Goal: Communication & Community: Answer question/provide support

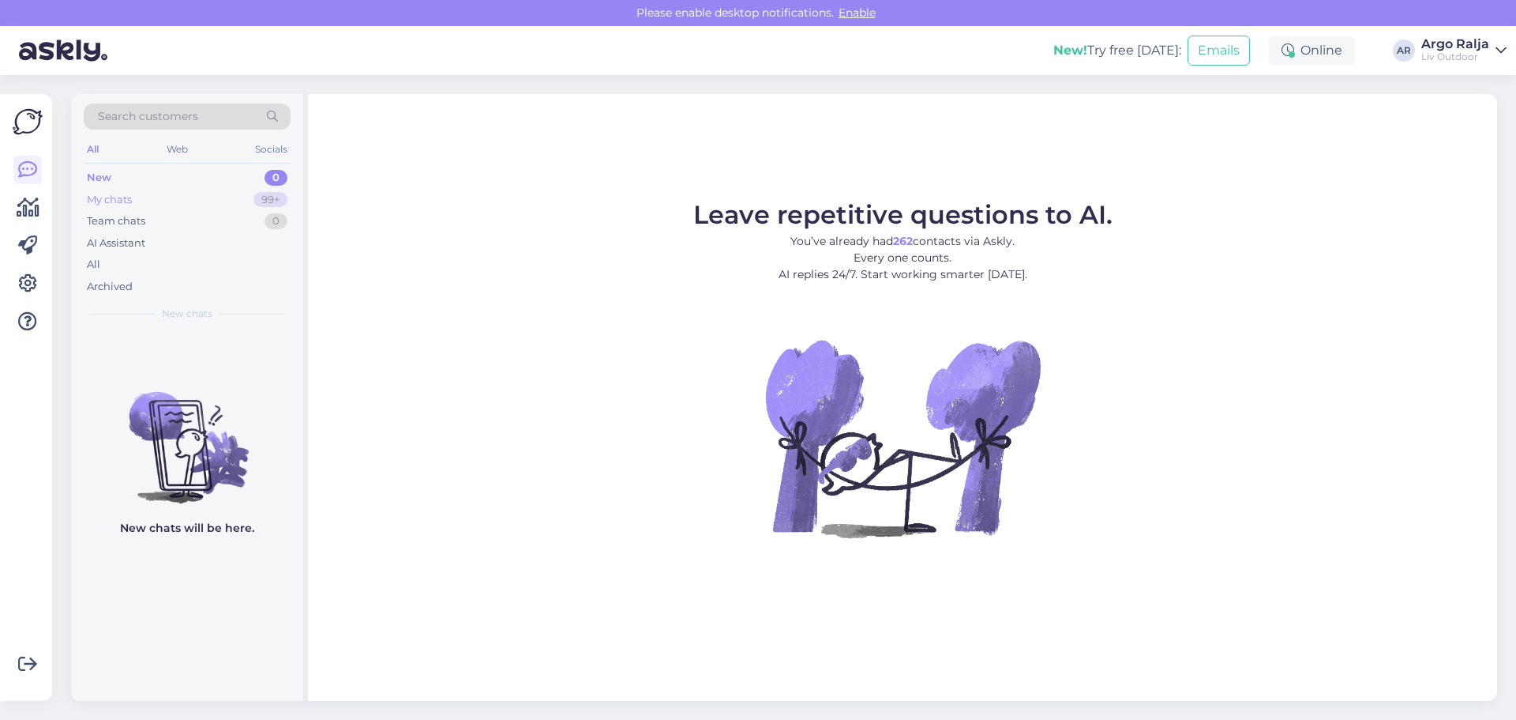
click at [194, 206] on div "My chats 99+" at bounding box center [187, 200] width 207 height 22
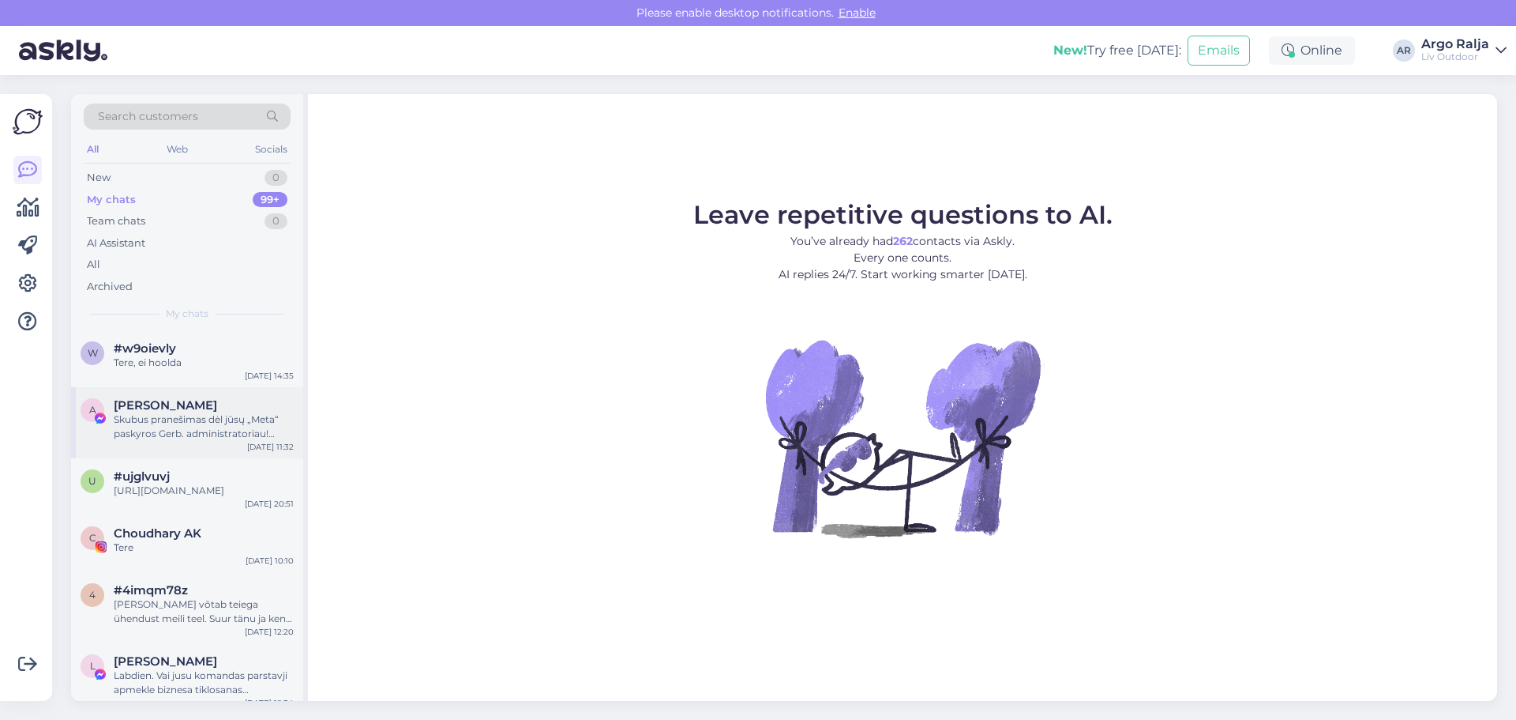
click at [230, 425] on div "Skubus pranešimas dėl jūsų „Meta“ paskyros Gerb. administratoriau! Nusprendėme …" at bounding box center [204, 426] width 180 height 28
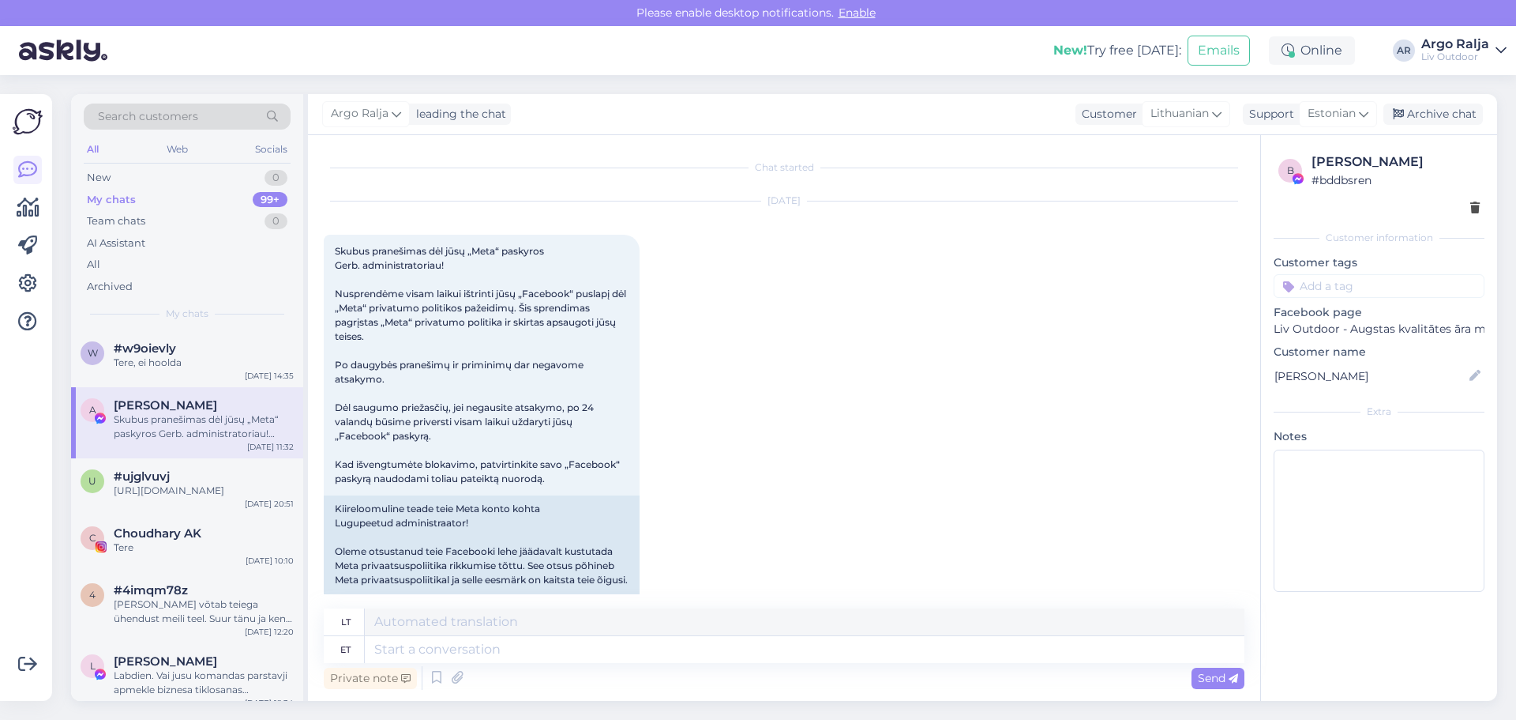
scroll to position [33, 0]
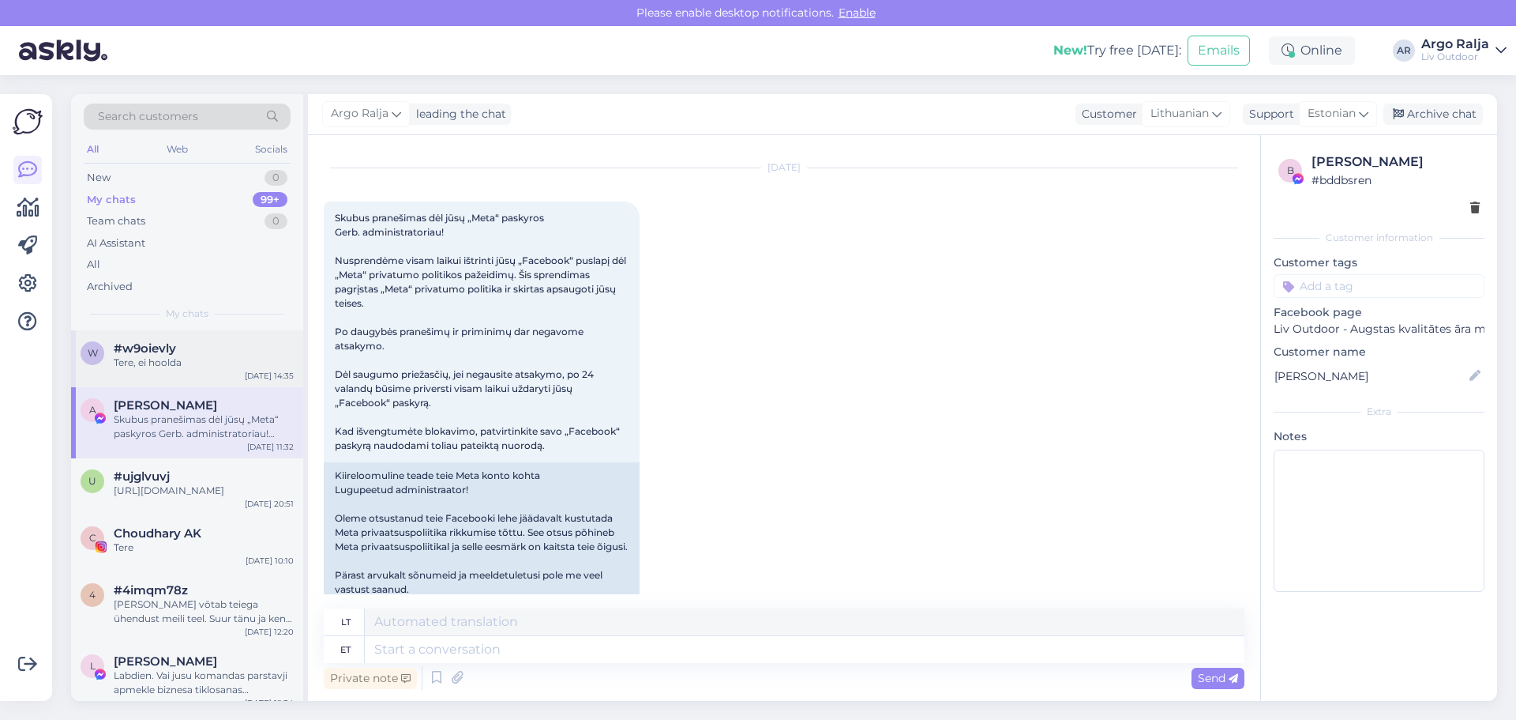
click at [224, 362] on div "Tere, ei hoolda" at bounding box center [204, 362] width 180 height 14
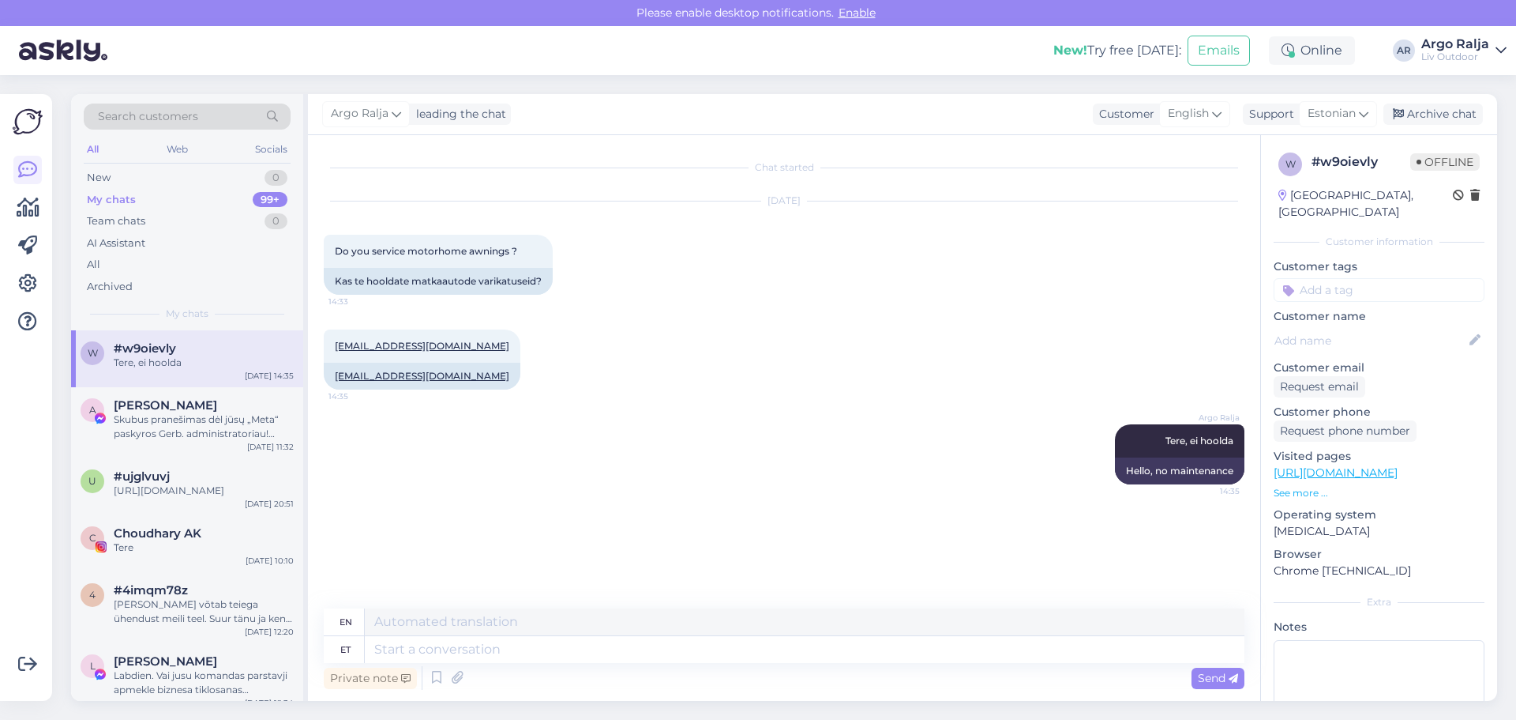
scroll to position [0, 0]
click at [543, 644] on textarea at bounding box center [805, 649] width 880 height 27
type textarea "Transport"
type textarea "Transportation"
type textarea "Transport horvaatiasse"
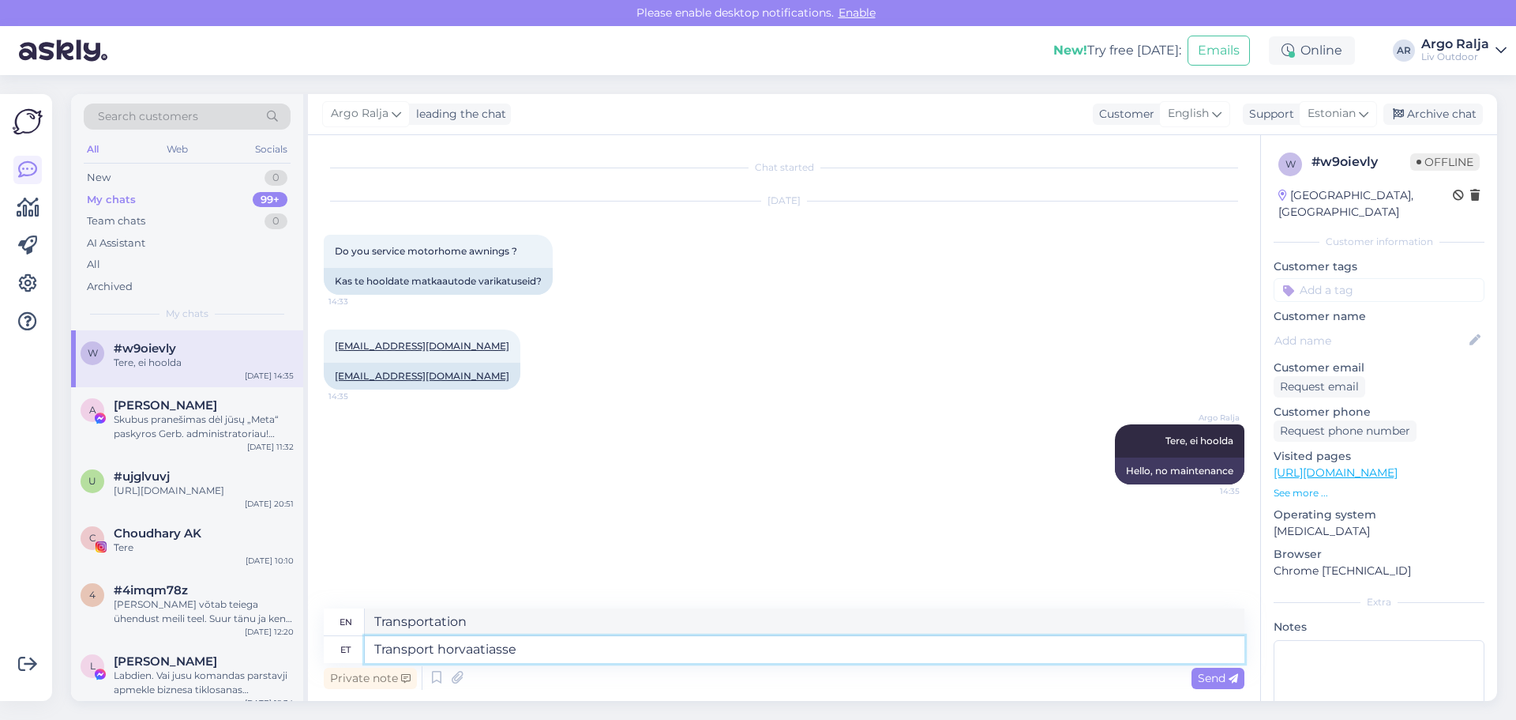
type textarea "Transport to [GEOGRAPHIC_DATA]"
drag, startPoint x: 565, startPoint y: 663, endPoint x: 412, endPoint y: 663, distance: 153.2
click at [411, 663] on div "Private note Send" at bounding box center [784, 678] width 921 height 30
drag, startPoint x: 552, startPoint y: 655, endPoint x: 332, endPoint y: 654, distance: 220.4
click at [332, 654] on div "et Transport horvaatiasse" at bounding box center [784, 649] width 921 height 27
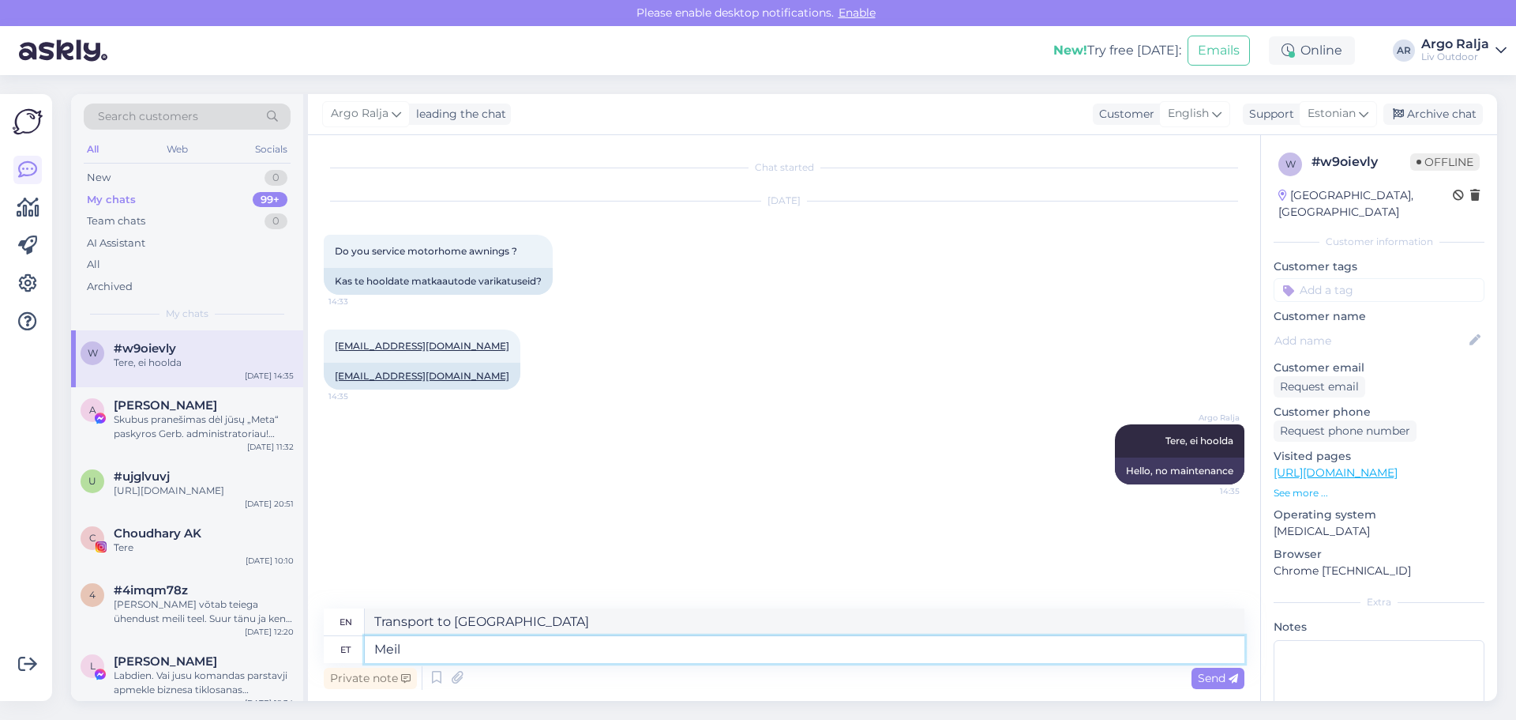
type textarea "Meil"
type textarea "We"
type textarea "Meil on"
type textarea "We have"
type textarea "Meil on v"
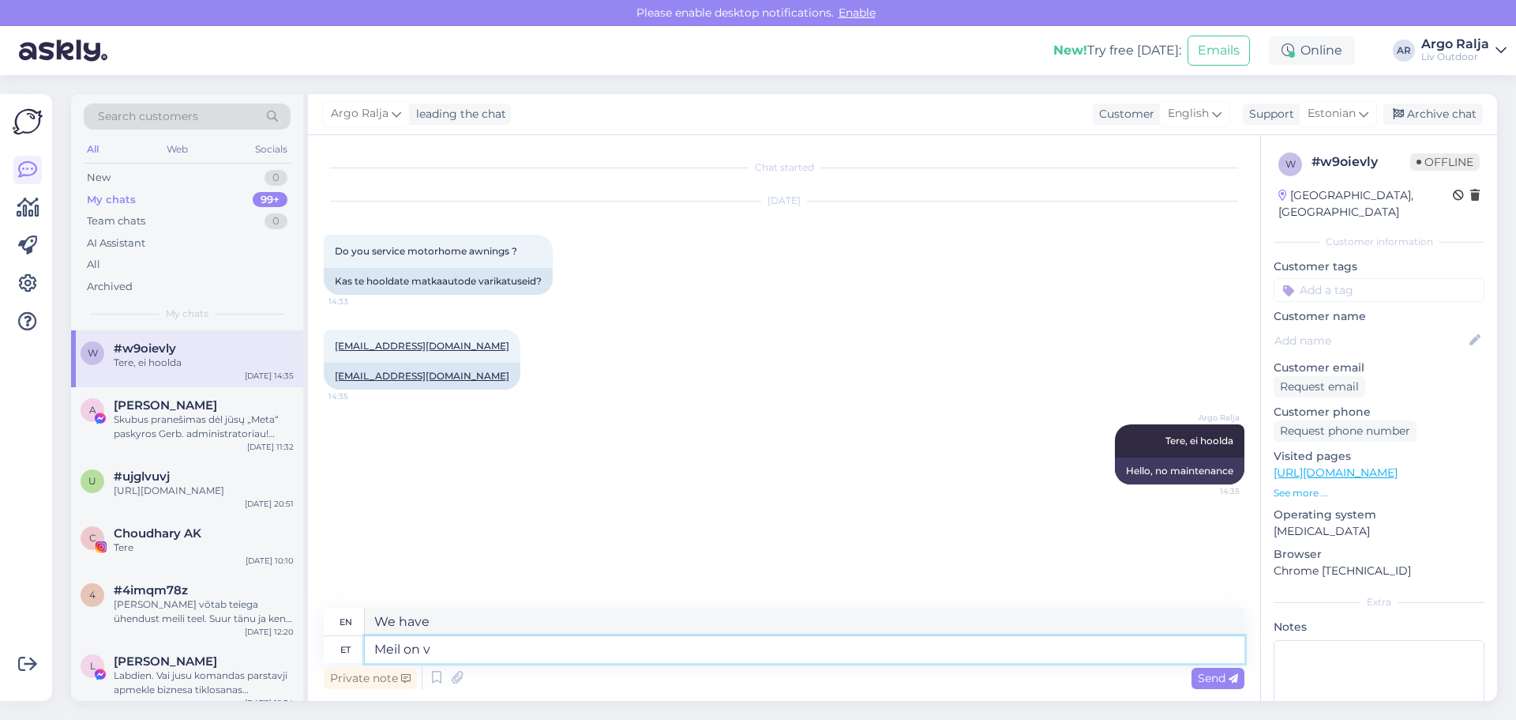
type textarea "We have a"
type textarea "Meil on väga"
type textarea "We have a lot"
type textarea "Meil on väga hea"
type textarea "We are very good."
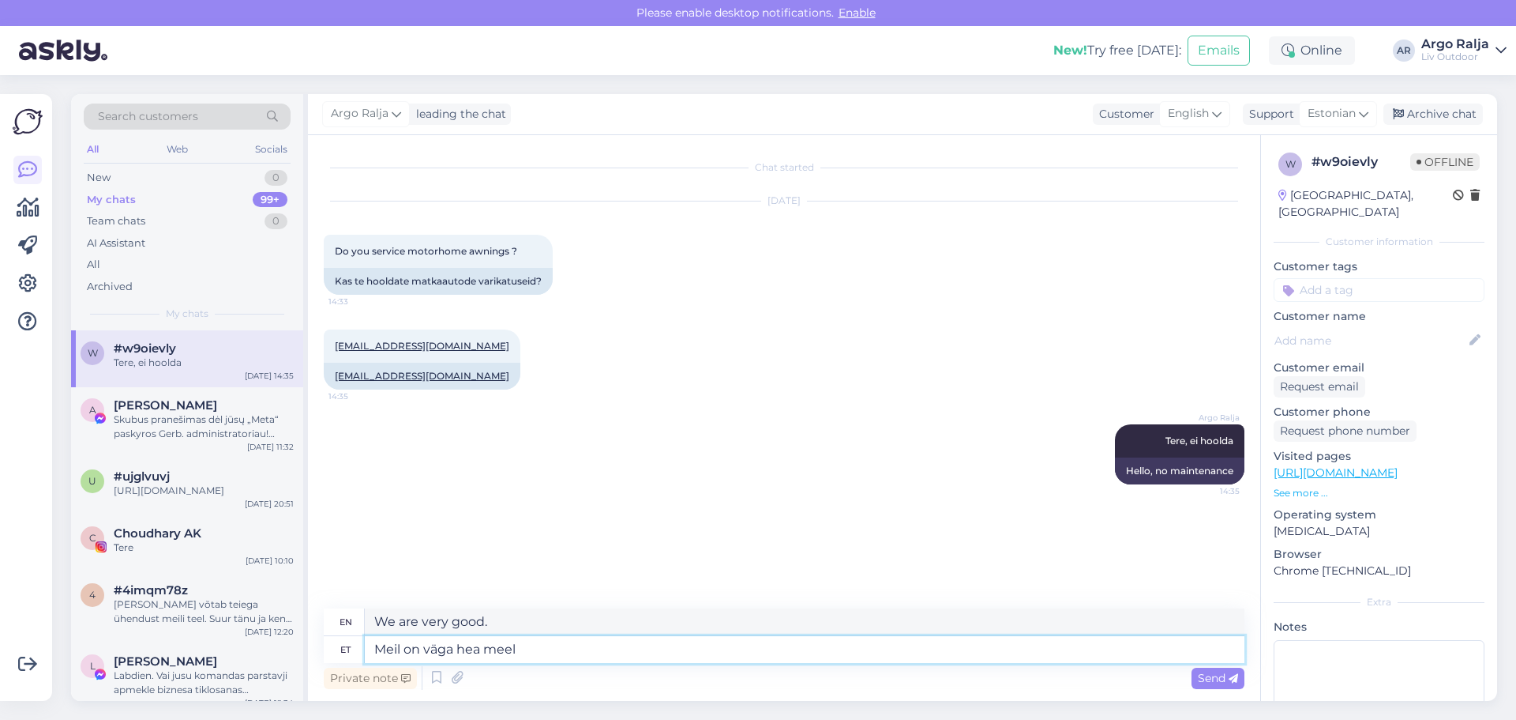
type textarea "Meil on väga hea meel k"
type textarea "We are very pleased."
type textarea "Meil on väga hea meel kuulda,"
type textarea "We are very happy to hear,"
type textarea "Meil on väga hea meel kuulda, et"
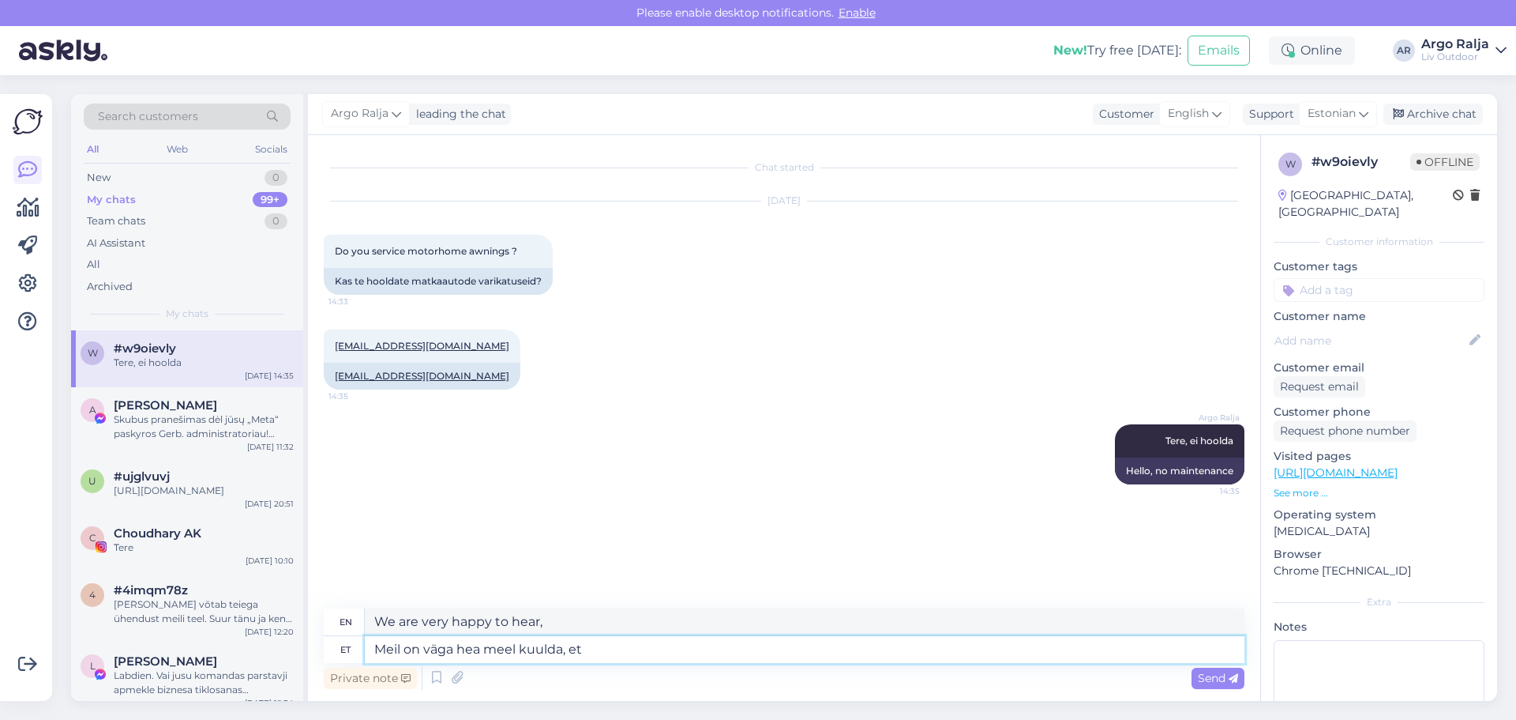
type textarea "We are very pleased to hear that"
type textarea "Meil on väga hea meel kuulda, et meeldis"
type textarea "We are very happy to hear that you liked it."
drag, startPoint x: 672, startPoint y: 623, endPoint x: 351, endPoint y: 624, distance: 321.4
click at [351, 624] on div "en We are very happy to hear that you liked it." at bounding box center [784, 622] width 921 height 28
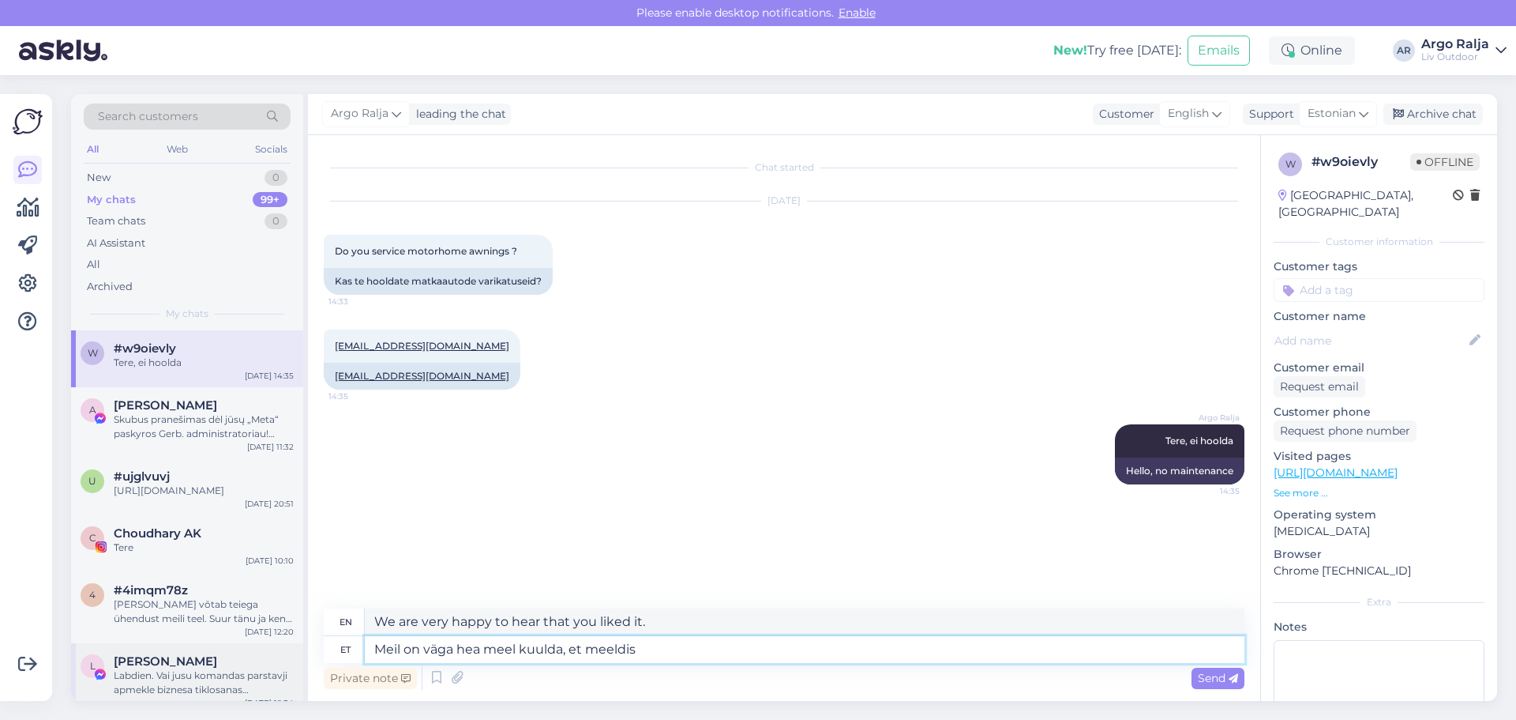
drag, startPoint x: 722, startPoint y: 656, endPoint x: 295, endPoint y: 669, distance: 427.5
click at [295, 669] on div "Search customers All Web Socials New 0 My chats 99+ Team chats 0 AI Assistant A…" at bounding box center [784, 397] width 1426 height 607
type textarea "Tee"
type textarea "Road"
type textarea "Teg"
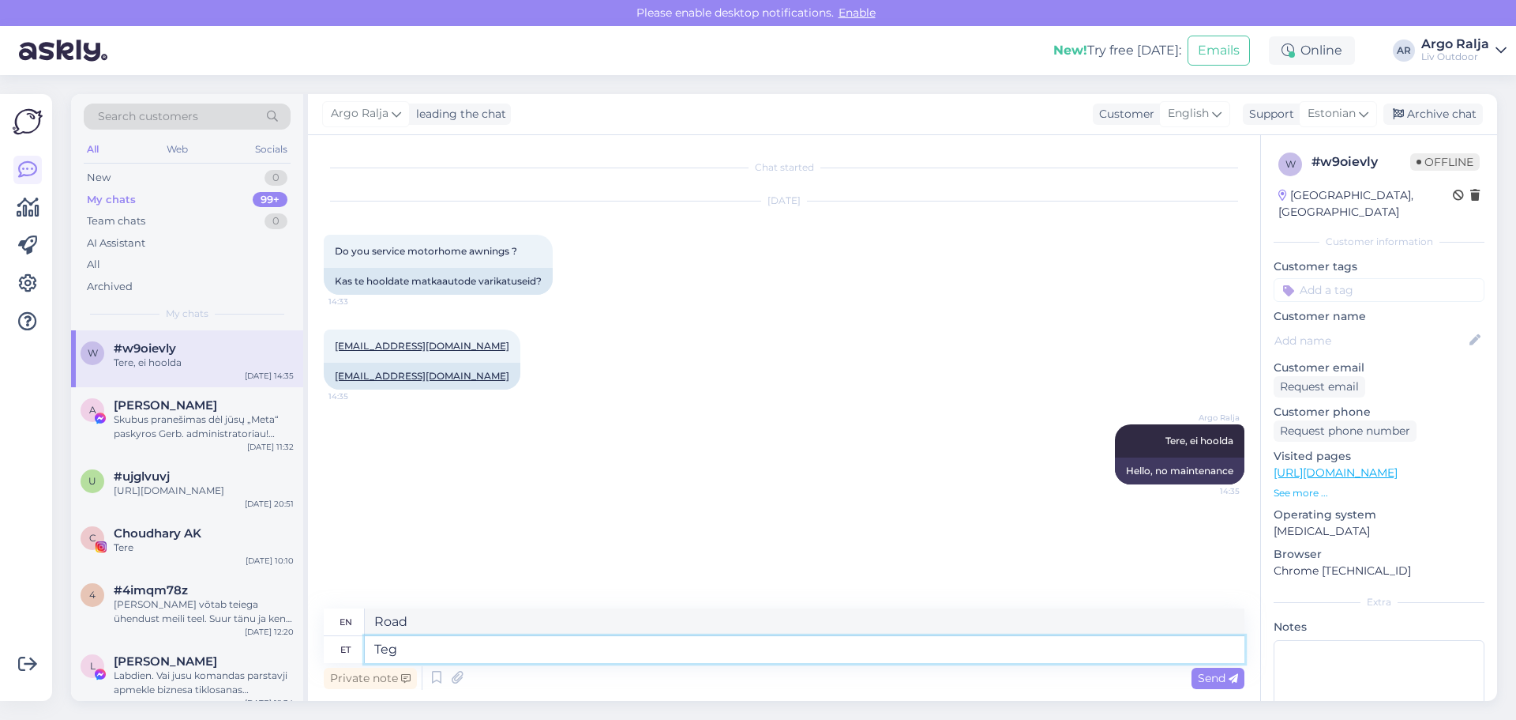
type textarea "You"
type textarea "Tegin"
type textarea "I did"
type textarea "Tegin teile"
type textarea "I made it for you"
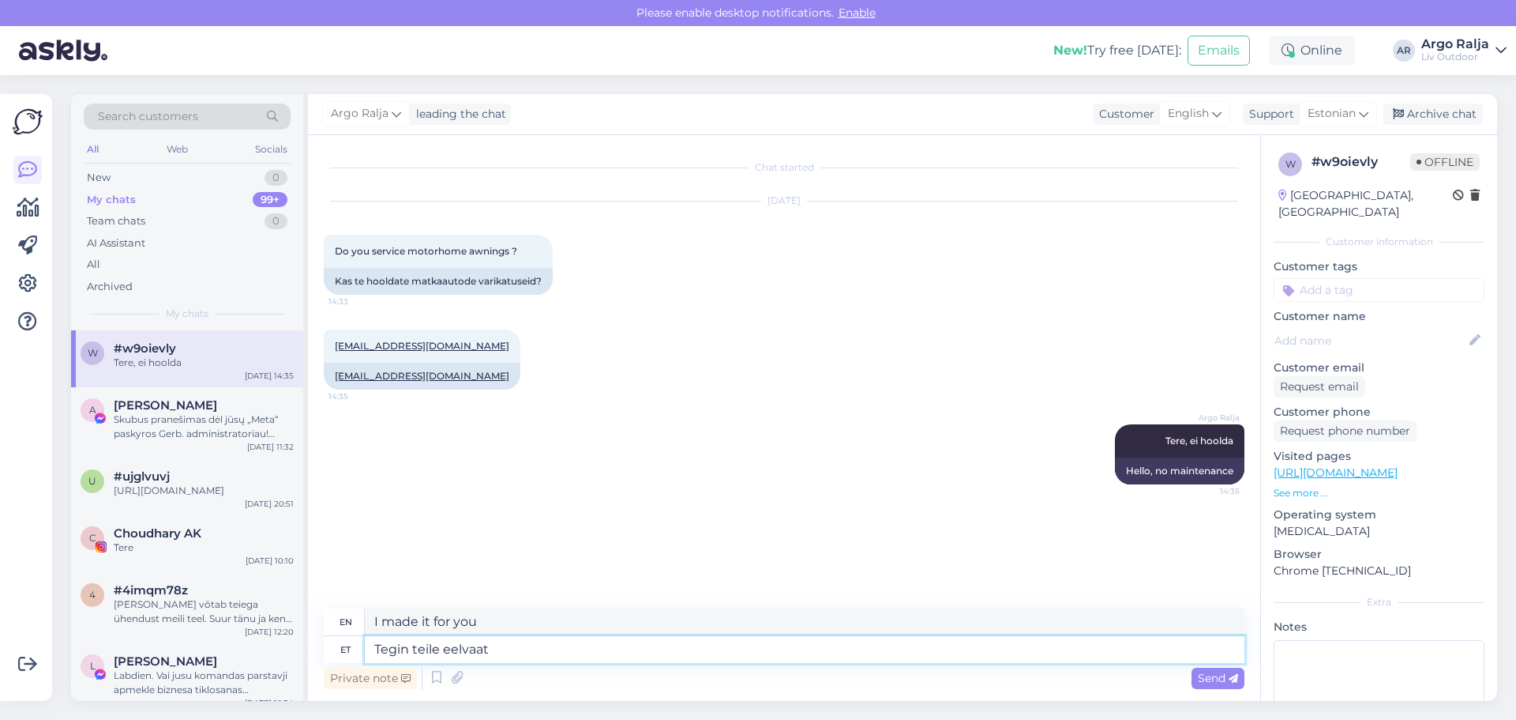
type textarea "Tegin teile eelvaate"
type textarea "I made a preview for you."
type textarea "Tegin teile eelvaatega arve"
type textarea "I made you an invoice with a preview."
type textarea "Tegin teile eelvaatega arve hetkel"
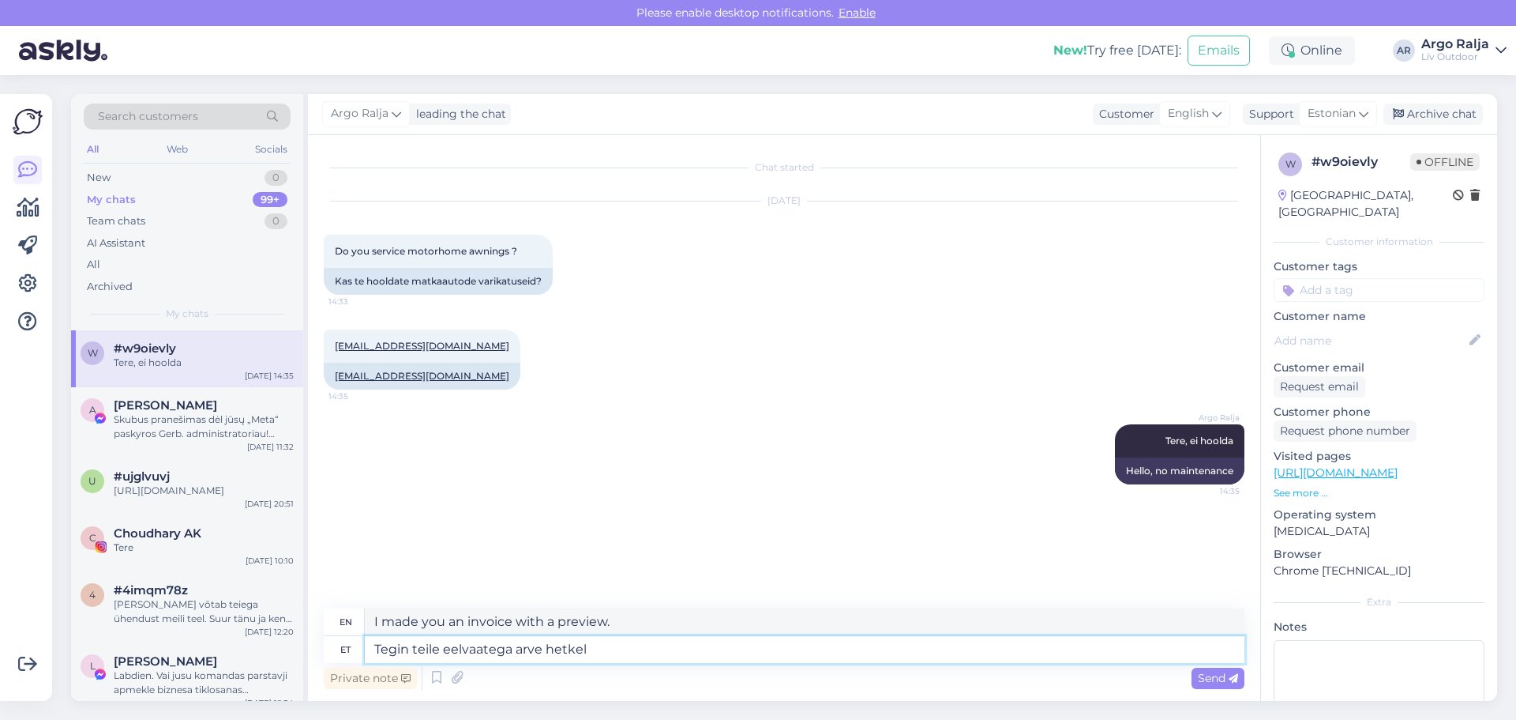
type textarea "I just made you a preview invoice."
type textarea "Tegin teile eelvaatega arve hetkel,"
type textarea "I just made you a preview invoice,"
type textarea "Tegin teile eelvaatega arve hetkel, kui"
type textarea "I made you a preview invoice at the moment when"
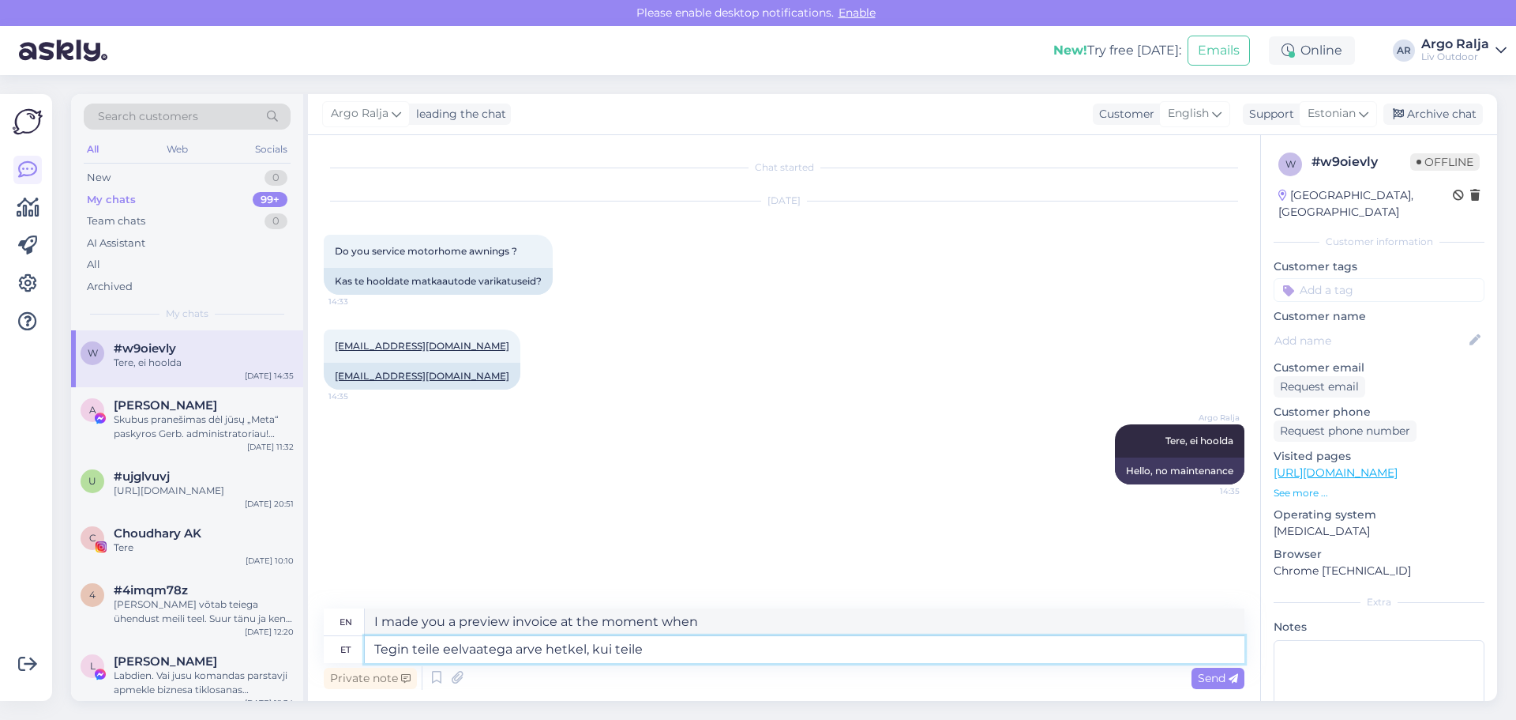
type textarea "Tegin teile eelvaatega arve hetkel, kui teile"
type textarea "I made you a preview invoice at the moment you"
type textarea "Tegin teile eelvaatega arve hetkel, kui teile sobib"
type textarea "I've prepared a preview invoice for you at a time that suits you."
type textarea "Tegin teile eelvaatega arve hetkel, kui teile sobib ja k"
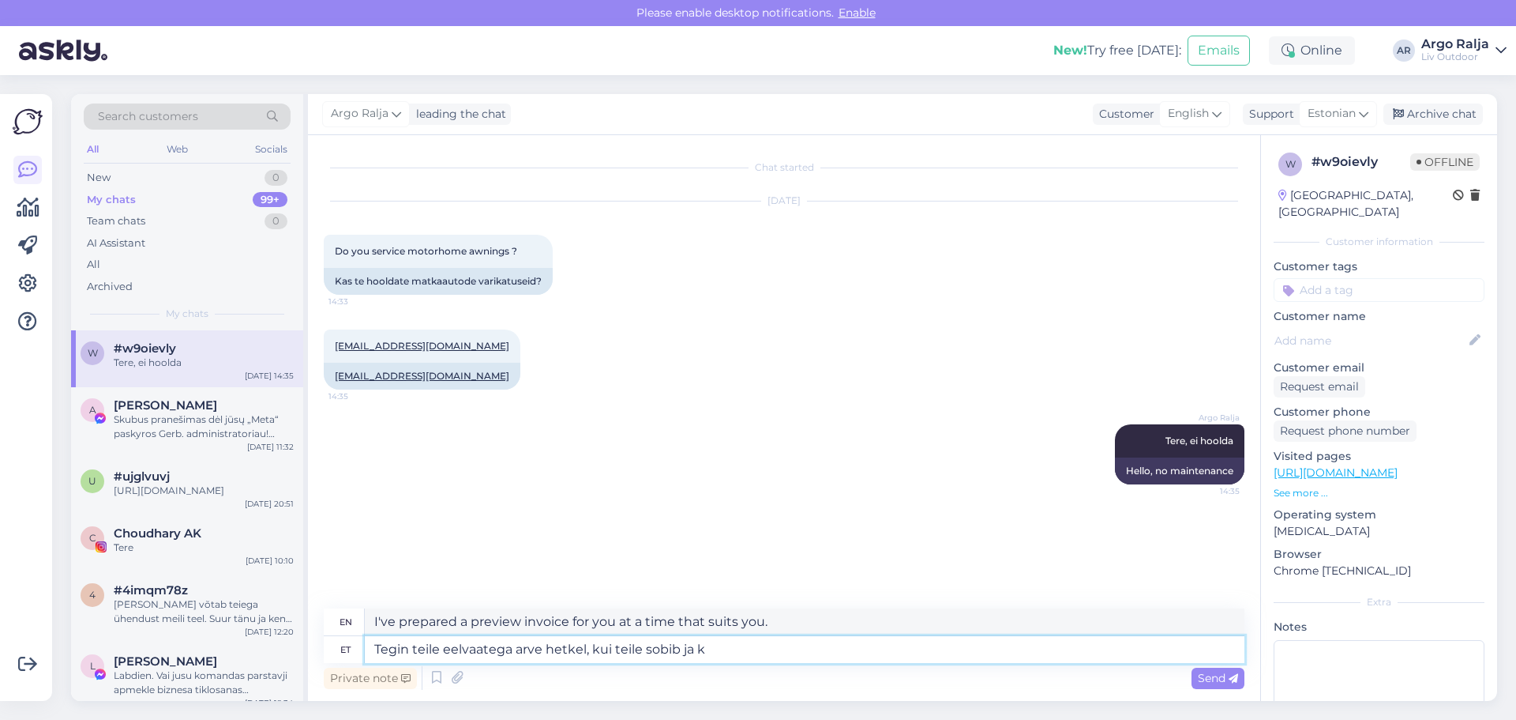
type textarea "I have prepared a preview invoice for you at a time that suits you and"
type textarea "Tegin teile eelvaatega arve hetkel, kui teile [GEOGRAPHIC_DATA] ja kinnitate"
type textarea "I will make you an invoice with a preview at a time that suits you and you conf…"
type textarea "Tegin teile eelvaatega arve hetkel, kui teile sobib ja kinnitate selle"
type textarea "I will make you an invoice with a preview at a time that suits you and you can …"
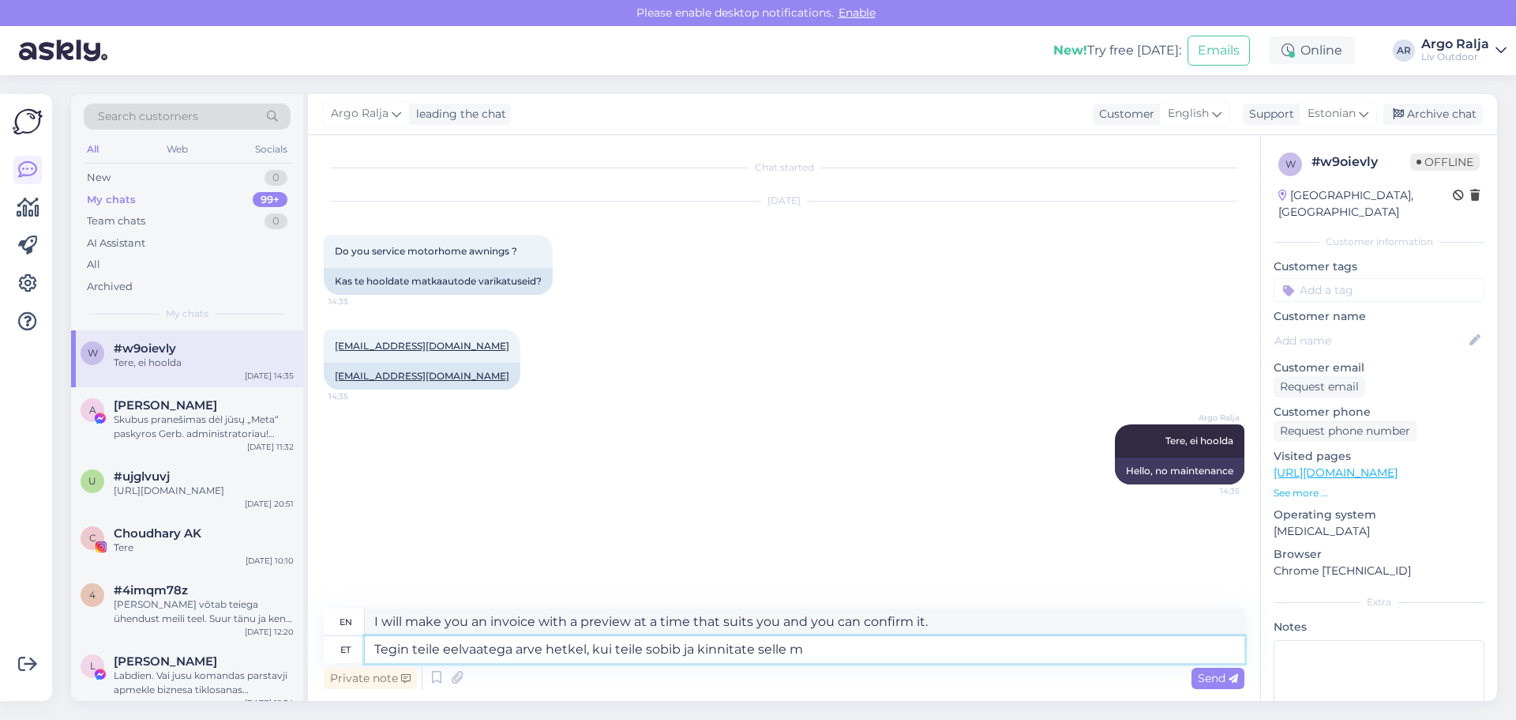
type textarea "Tegin teile eelvaatega arve hetkel, kui teile [GEOGRAPHIC_DATA] ja kinnitate se…"
type textarea "I have prepared a preview invoice for you at a time that suits you and you conf…"
drag, startPoint x: 783, startPoint y: 654, endPoint x: 758, endPoint y: 645, distance: 26.7
click at [758, 645] on textarea "Tegin teile eelvaatega arve hetkel, kui teile [GEOGRAPHIC_DATA] ja kinnitate se…" at bounding box center [805, 649] width 880 height 27
type textarea "Tegin teile eelvaatega arve hetkel, kui teile sobib ja kinnitate mu"
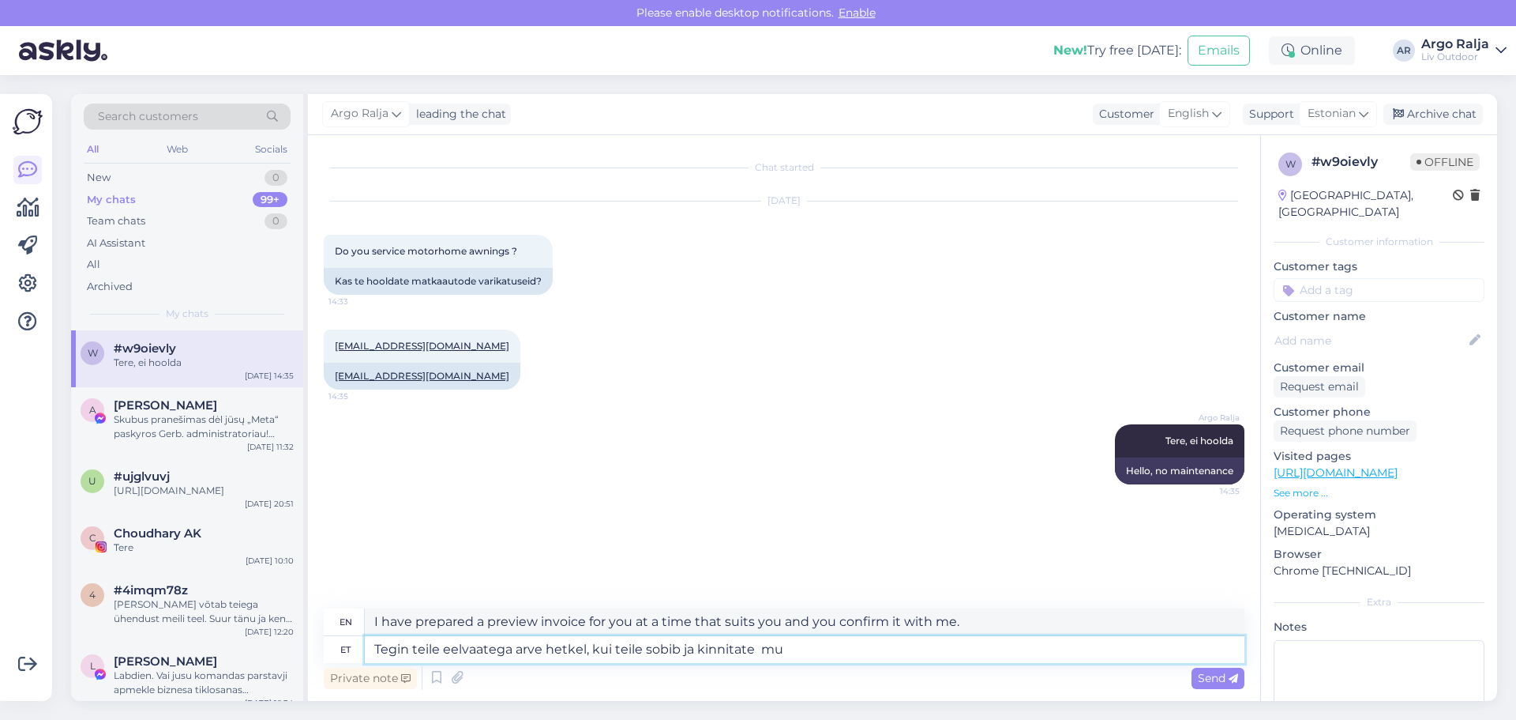
type textarea "I have made you an invoice with a preview at a time that suits you and you conf…"
type textarea "Tegin teile eelvaatega arve hetkel, kui teile sobib ja kinnitate mu"
type textarea "I have prepared a preview invoice for you at a time that suits you and you conf…"
click at [783, 650] on textarea "Tegin teile eelvaatega arve hetkel, kui teile sobib ja kinnitate mu" at bounding box center [805, 649] width 880 height 27
type textarea "Tegin teile eelvaatega arve hetkel, kui teile sobib ja kinnitate mulle,"
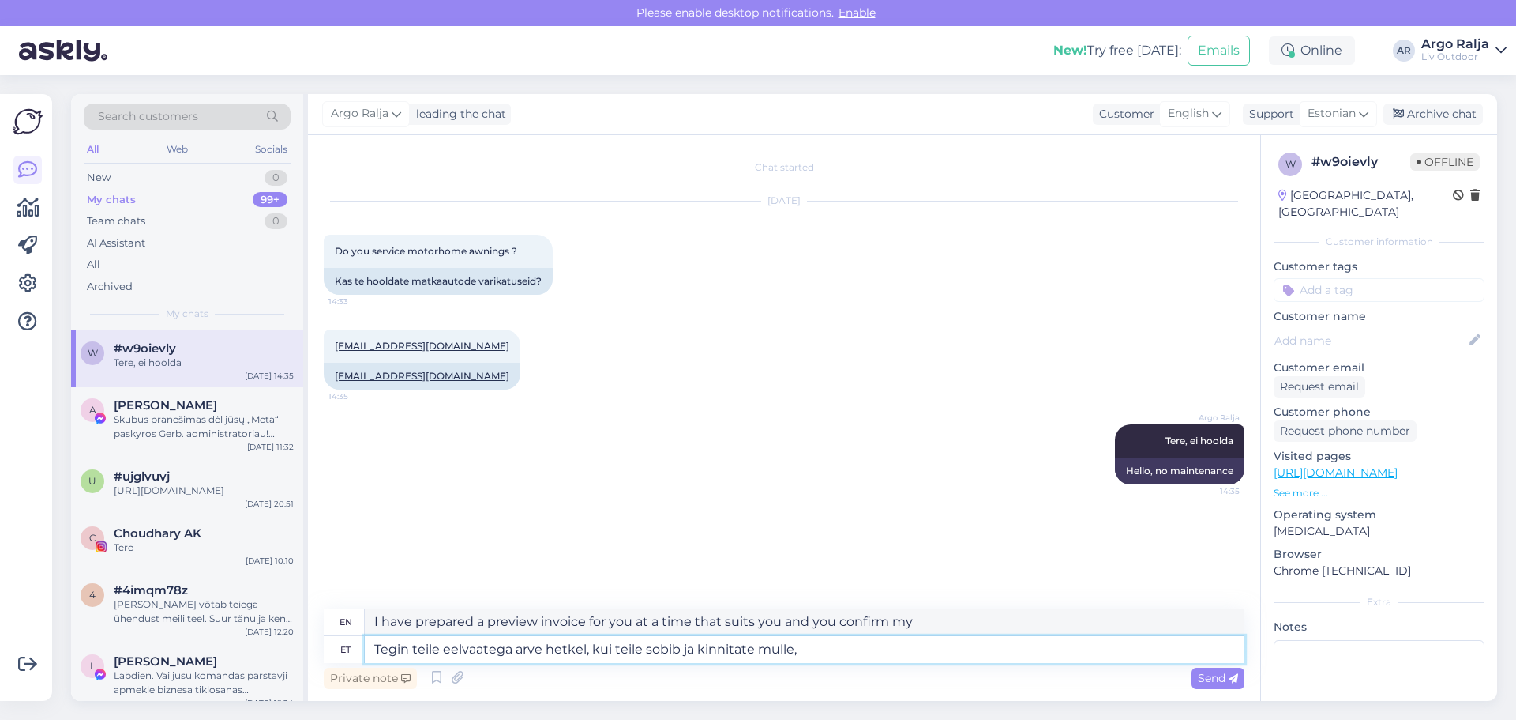
type textarea "I will make you an invoice with a preview at a time that suits you and you can …"
type textarea "Tegin teile eelvaatega arve hetkel, kui teile sobib ja kinnitate mulle,"
type textarea "I will send you a preview invoice at a time that suits you and you can confirm …"
type textarea "Tegin teile eelvaatega arve hetkel, kui teile sobib ja kinnitate mulle, siis"
type textarea "I have prepared a preview invoice for you at the moment that suits you and you …"
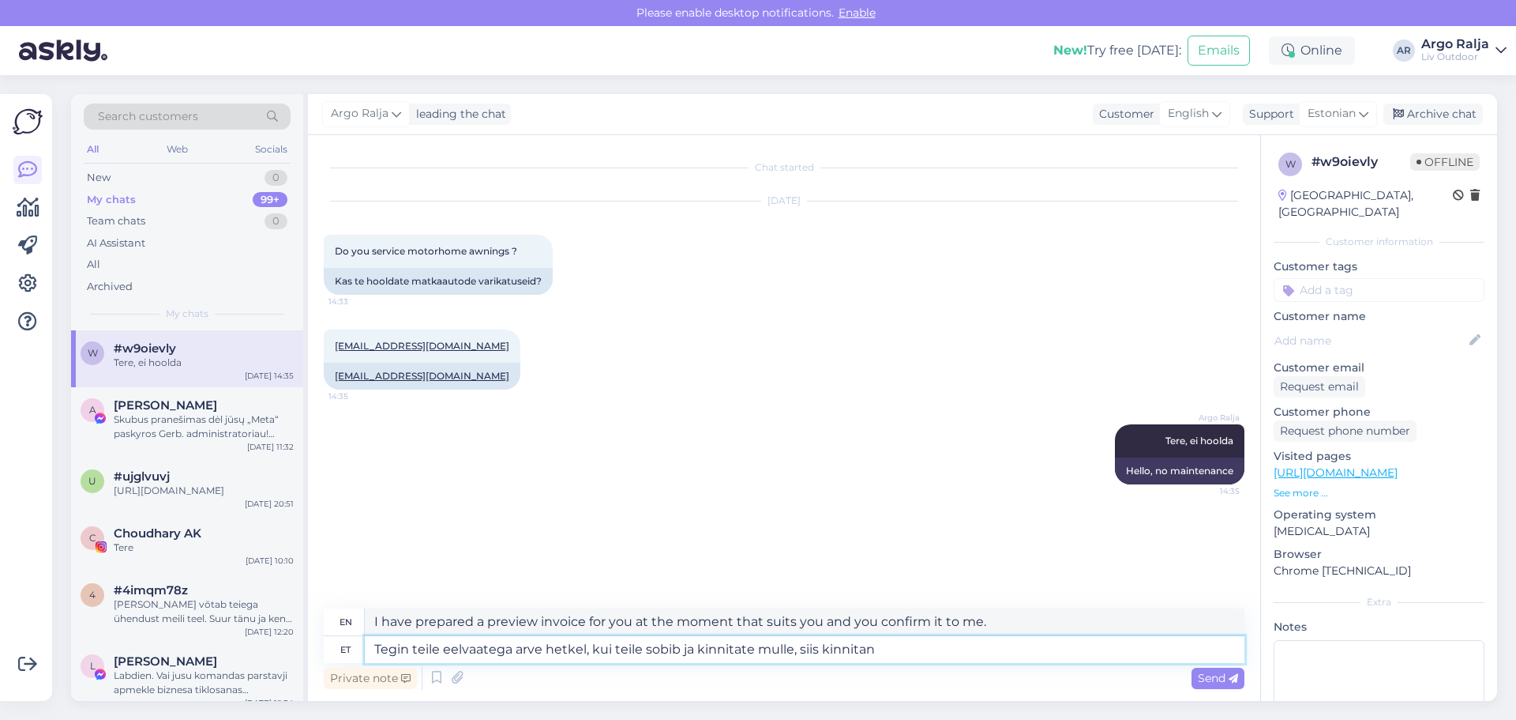
type textarea "Tegin teile eelvaatega arve hetkel, kui teile sobib ja kinnitate mulle, siis ki…"
type textarea "I made you an invoice with a preview at the moment that suits you and you confi…"
type textarea "Tegin teile eelvaatega arve hetkel, kui teile sobib ja kinnitate mulle, siis ki…"
type textarea "I have made you an invoice with a preview at the moment that suits you and you …"
type textarea "Tegin teile eelvaatega arve hetkel, kui teile sobib ja kinnitate mulle, siis ki…"
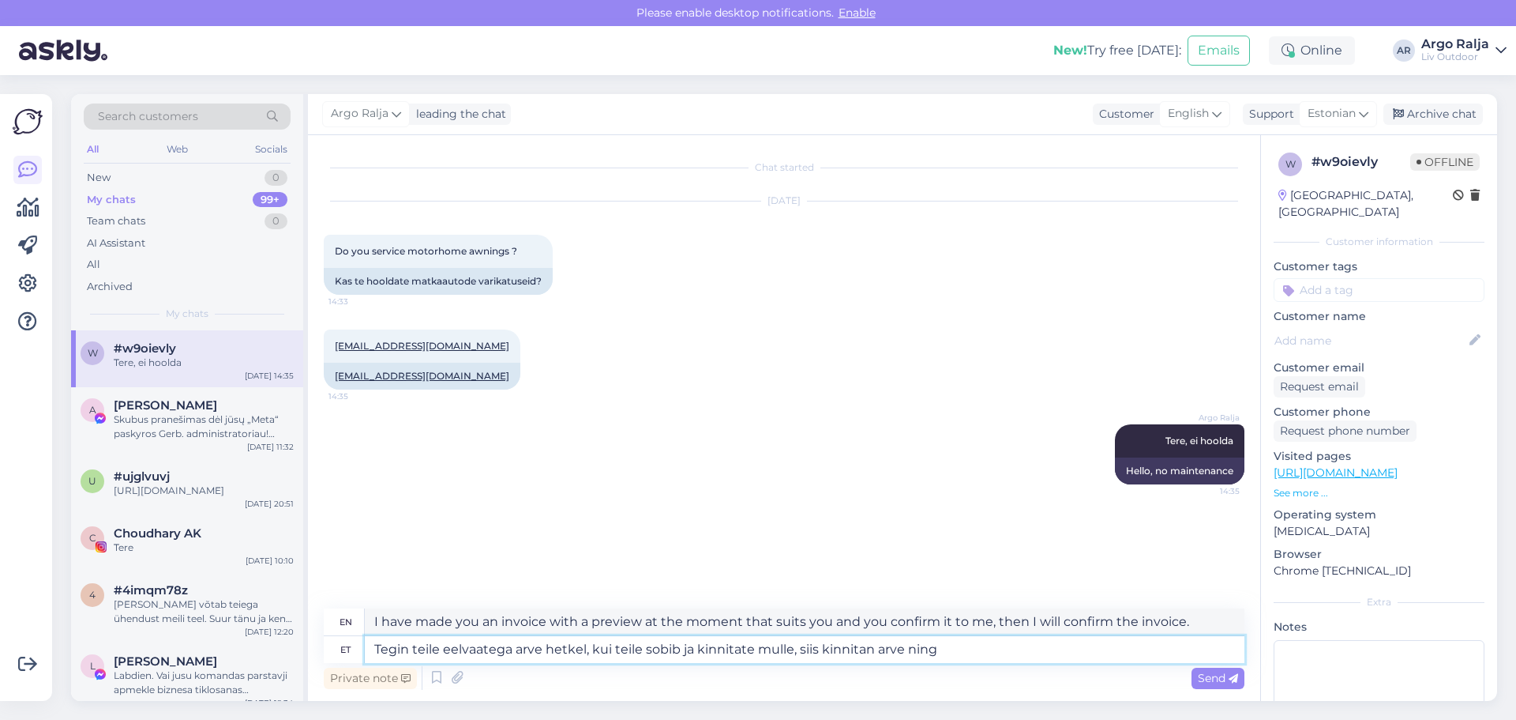
type textarea "I will make you an invoice with a preview at a time that suits you and you conf…"
type textarea "Tegin teile eelvaatega arve hetkel, kui teile sobib ja kinnitate mulle, siis ki…"
type textarea "I have prepared a preview invoice for you at the moment that suits you and you …"
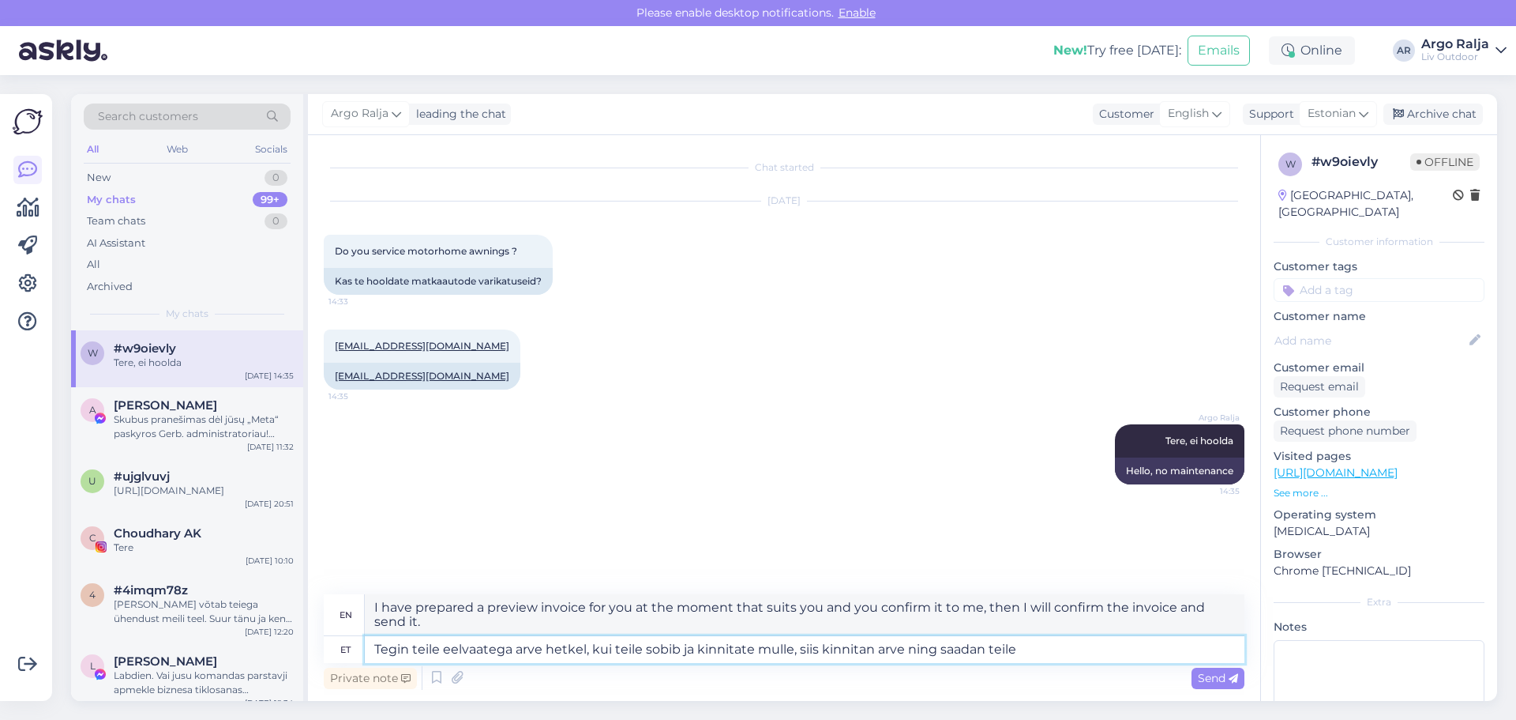
type textarea "Tegin teile eelvaatega arve hetkel, kui teile sobib ja kinnitate mulle, siis ki…"
type textarea "I have prepared a preview invoice for you at the moment that suits you and you …"
type textarea "Tegin teile eelvaatega arve hetkel, kui teile sobib ja kinnitate mulle, siis ki…"
type textarea "I will make you an invoice with a preview at the moment that suits you and you …"
type textarea "Tegin teile eelvaatega arve hetkel, kui teile sobib ja kinnitate mulle, siis ki…"
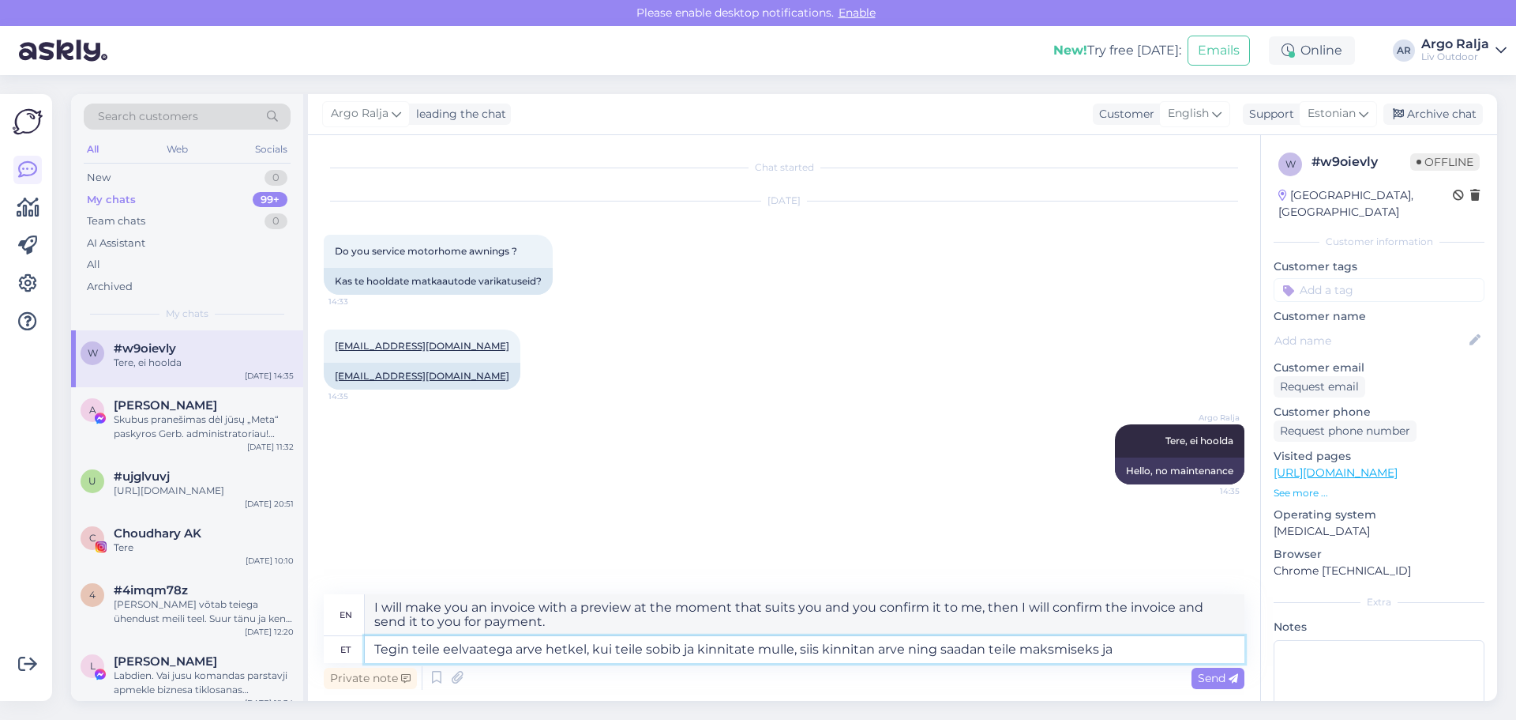
type textarea "I have made you an invoice with a preview at the moment that suits you and you …"
type textarea "Tegin teile eelvaatega arve hetkel, kui teile sobib ja kinnitate mulle, siis ki…"
type textarea "I will make you an invoice with a preview at the moment that suits you and you …"
type textarea "Tegin teile eelvaatega arve hetkel, kui teile sobib ja kinnitate mulle, siis ki…"
type textarea "I will prepare a preview invoice for you at a time that suits you and you confi…"
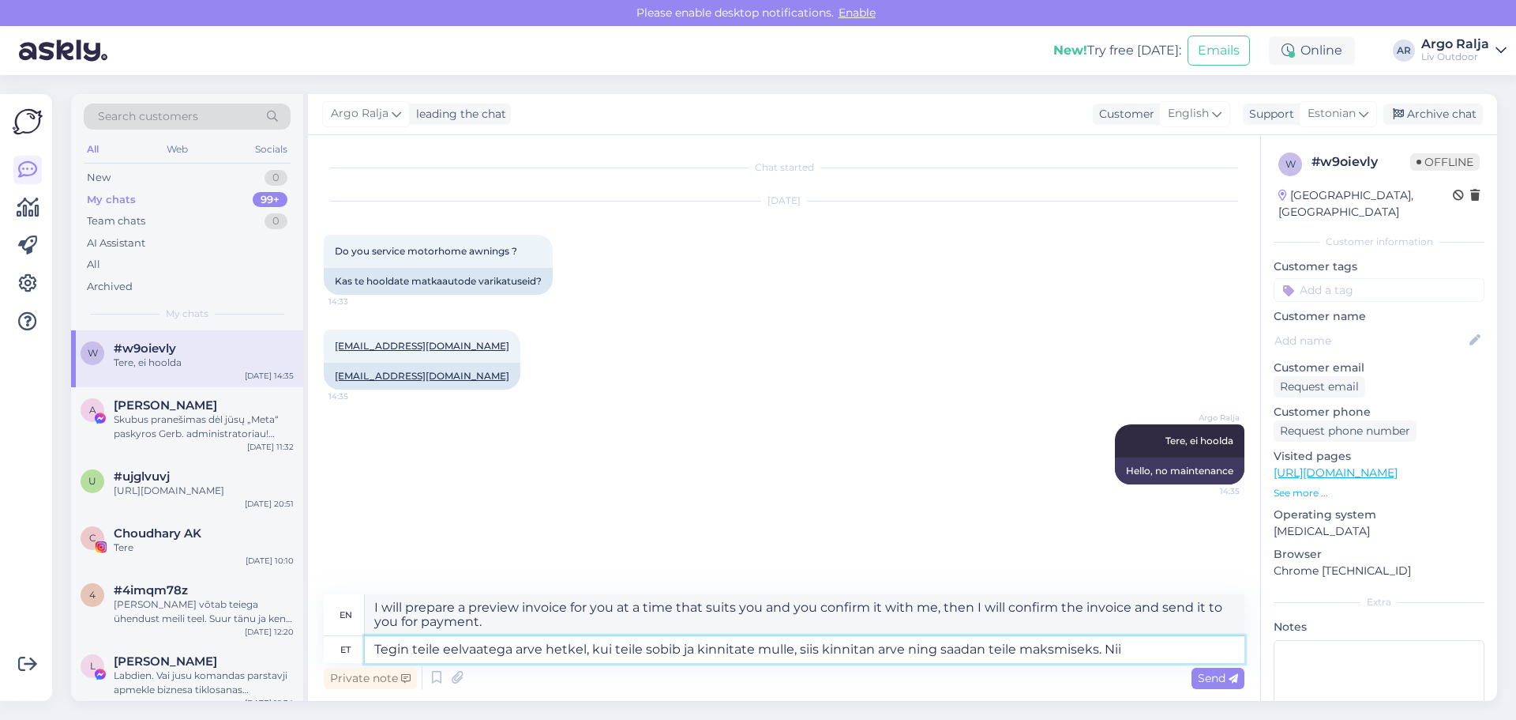
type textarea "Tegin teile eelvaatega arve hetkel, kui teile sobib ja kinnitate mulle, siis ki…"
type textarea "I will make you an invoice with a preview at a time that suits you and you conf…"
type textarea "Tegin teile eelvaatega arve hetkel, kui teile sobib ja kinnitate mulle, siis ki…"
type textarea "I will make you an invoice with a preview at a time that suits you and you conf…"
type textarea "Tegin teile eelvaatega arve hetkel, kui teile sobib ja kinnitate mulle, siis ki…"
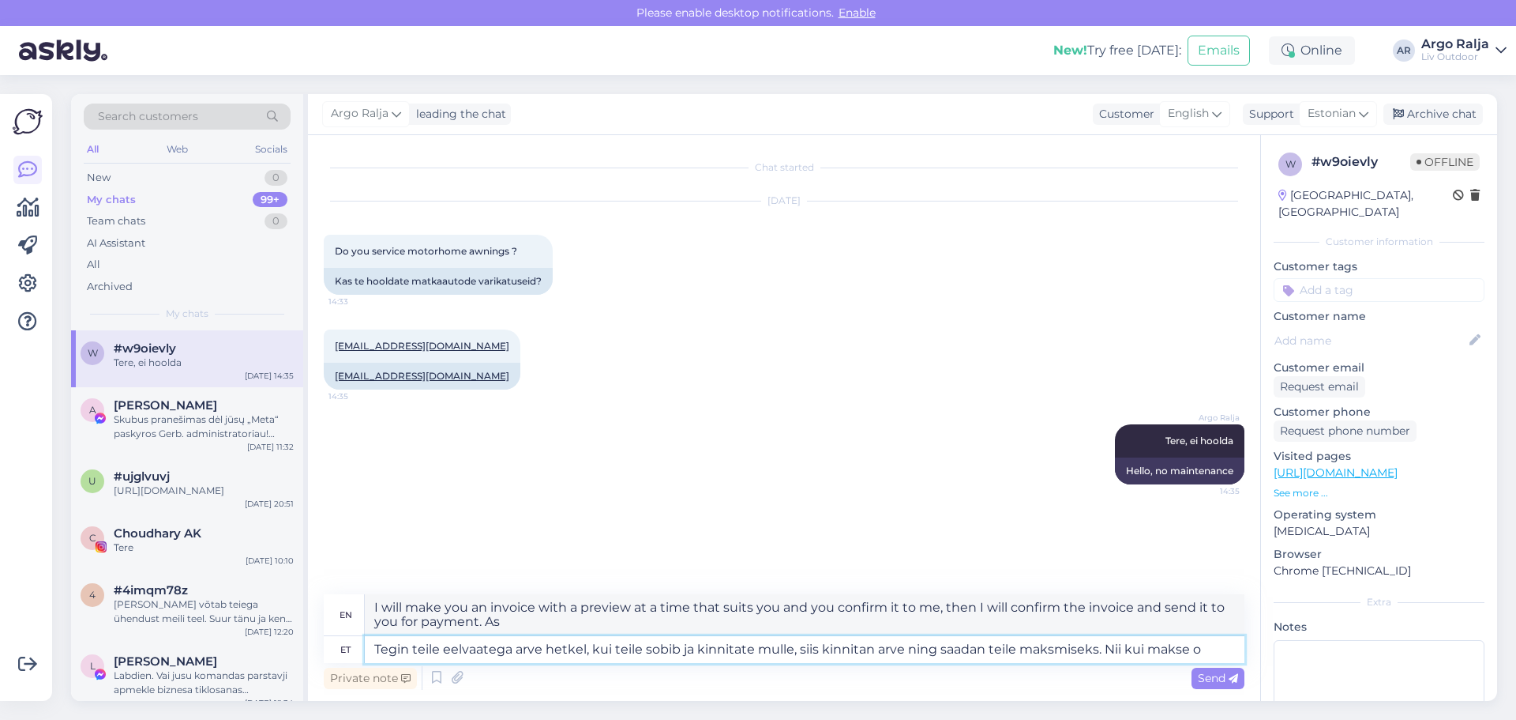
type textarea "I will make you an invoice with a preview at a time that suits you and you conf…"
type textarea "Tegin teile eelvaatega arve hetkel, kui teile sobib ja kinnitate mulle, siis ki…"
type textarea "I have made you an invoice with a preview at the moment that suits you and you …"
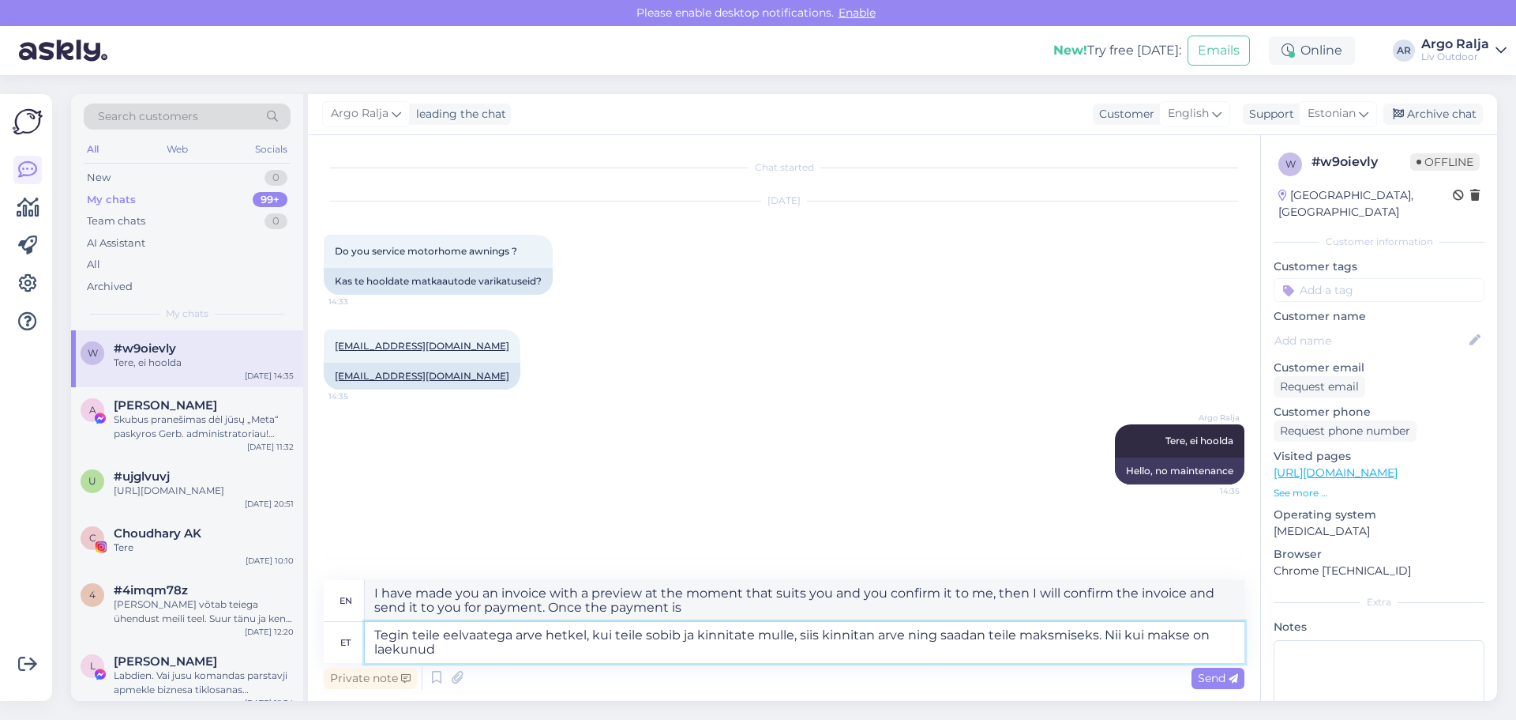
type textarea "Tegin teile eelvaatega arve hetkel, kui teile sobib ja kinnitate mulle, siis ki…"
type textarea "I will make you an invoice with a preview at a time that suits you and you conf…"
type textarea "Tegin teile eelvaatega arve hetkel, kui teile sobib ja kinnitate mulle, siis ki…"
type textarea "I will make you an invoice with a preview at the moment that suits you and you …"
type textarea "Tegin teile eelvaatega arve hetkel, kui teile sobib ja kinnitate mulle, siis ki…"
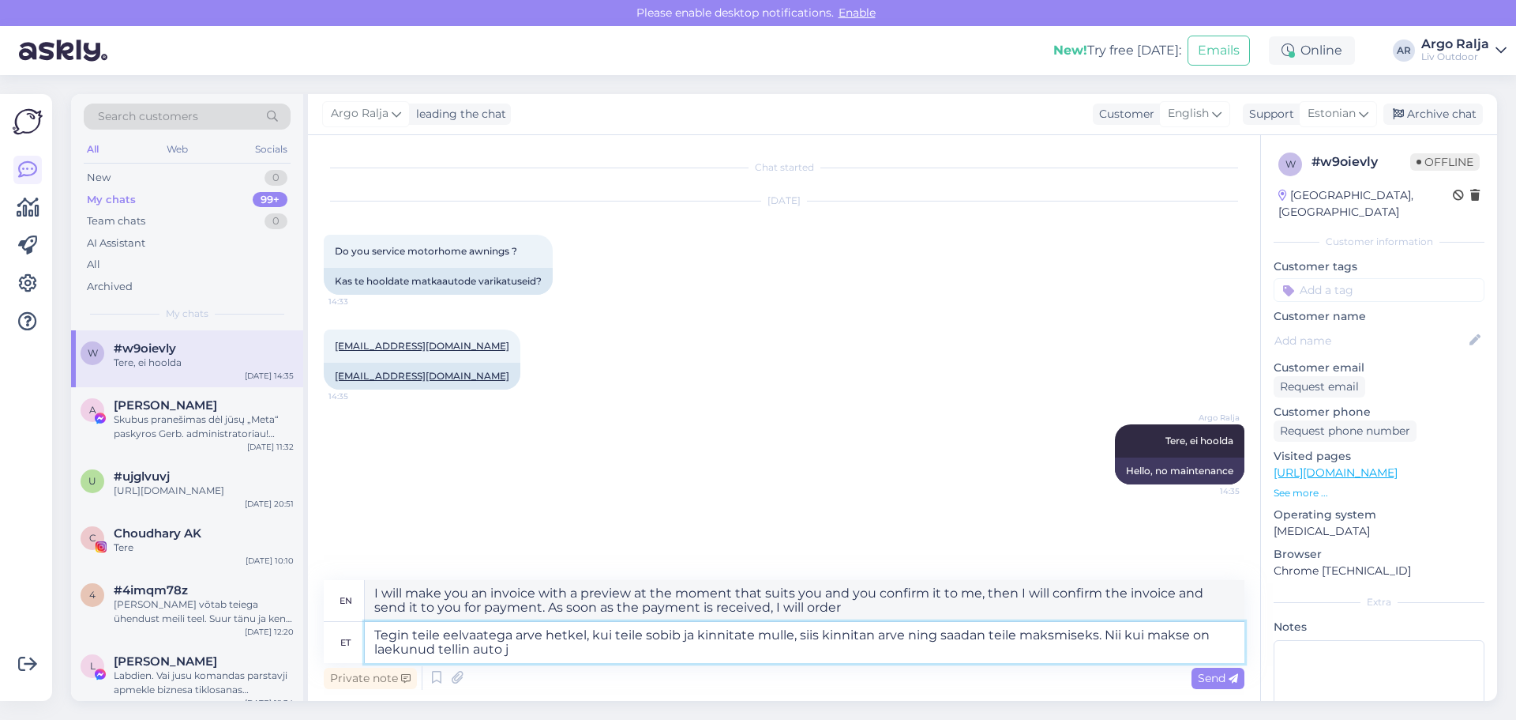
type textarea "I have made you an invoice with a preview at the moment that suits you and you …"
type textarea "Tegin teile eelvaatega arve hetkel, kui teile sobib ja kinnitate mulle, siis ki…"
type textarea "I have made you an invoice with a preview at the moment that suits you and you …"
type textarea "Tegin teile eelvaatega arve hetkel, kui teile sobib ja kinnitate mulle, siis ki…"
type textarea "I have made you an invoice with a preview at the moment that suits you and you …"
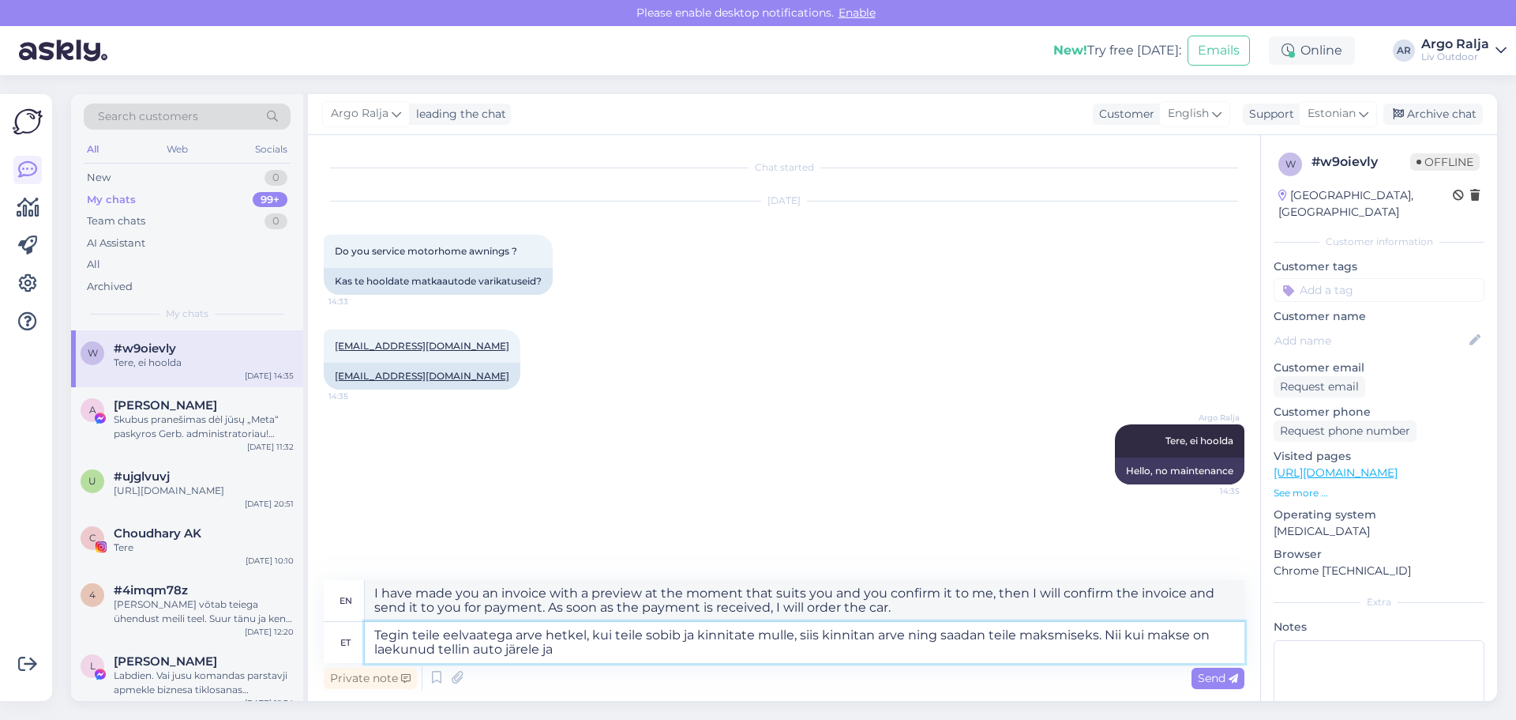
type textarea "Tegin teile eelvaatega arve hetkel, kui teile sobib ja kinnitate mulle, siis ki…"
type textarea "I will make you an invoice with a preview at the moment that suits you and you …"
type textarea "Tegin teile eelvaatega arve hetkel, kui teile sobib ja kinnitate mulle, siis ki…"
type textarea "I have made you an invoice with a preview at the moment that suits you and you …"
type textarea "Tegin teile eelvaatega arve hetkel, kui teile sobib ja kinnitate mulle, siis ki…"
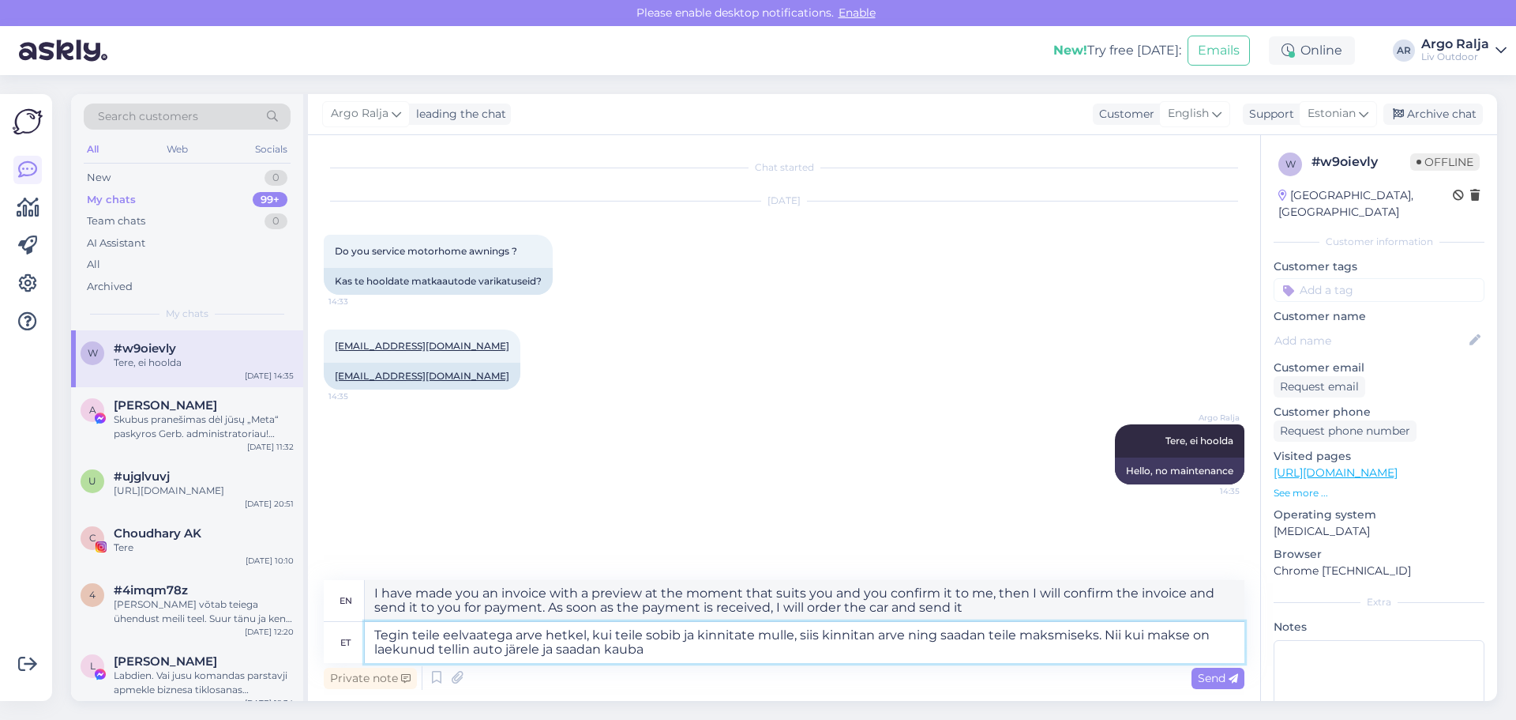
type textarea "I will make you an invoice with a preview at the moment that suits you and you …"
type textarea "Tegin teile eelvaatega arve hetkel, kui teile sobib ja kinnitate mulle, siis ki…"
type textarea "I will make you an invoice with a preview at the moment that suits you and you …"
type textarea "Tegin teile eelvaatega arve hetkel, kui teile sobib ja kinnitate mulle, siis ki…"
type textarea "I will make you an invoice with a preview at a time that suits you and you conf…"
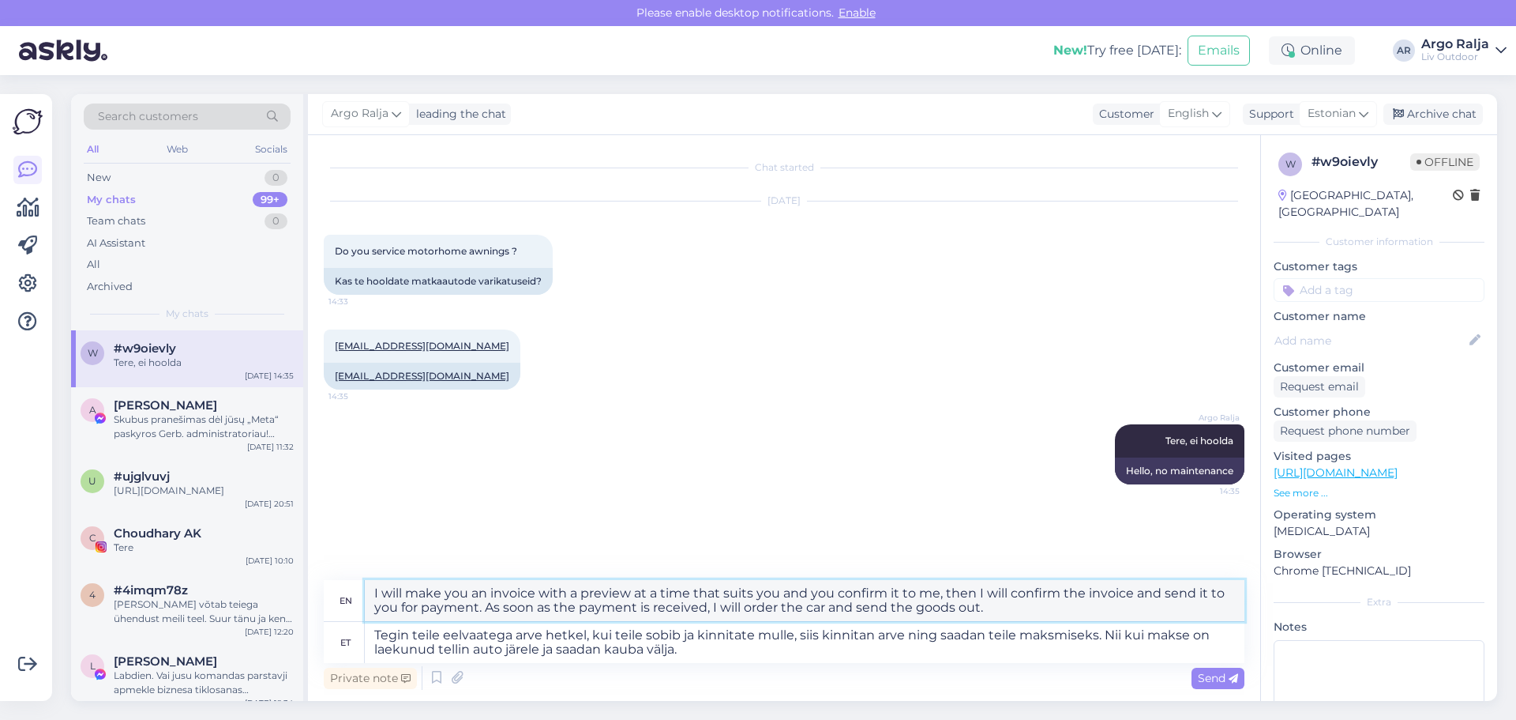
drag, startPoint x: 374, startPoint y: 592, endPoint x: 1087, endPoint y: 606, distance: 713.3
click at [1087, 606] on textarea "I will make you an invoice with a preview at a time that suits you and you conf…" at bounding box center [805, 600] width 880 height 41
click at [441, 633] on textarea "Tegin teile eelvaatega arve hetkel, kui teile sobib ja kinnitate mulle, siis ki…" at bounding box center [805, 642] width 880 height 41
type textarea "Tegin teile hetkel eelvaatega arve hetkel, kui teile sobib ja kinnitate mulle, …"
type textarea "I have just made you an invoice with a preview. If it suits you and you approve…"
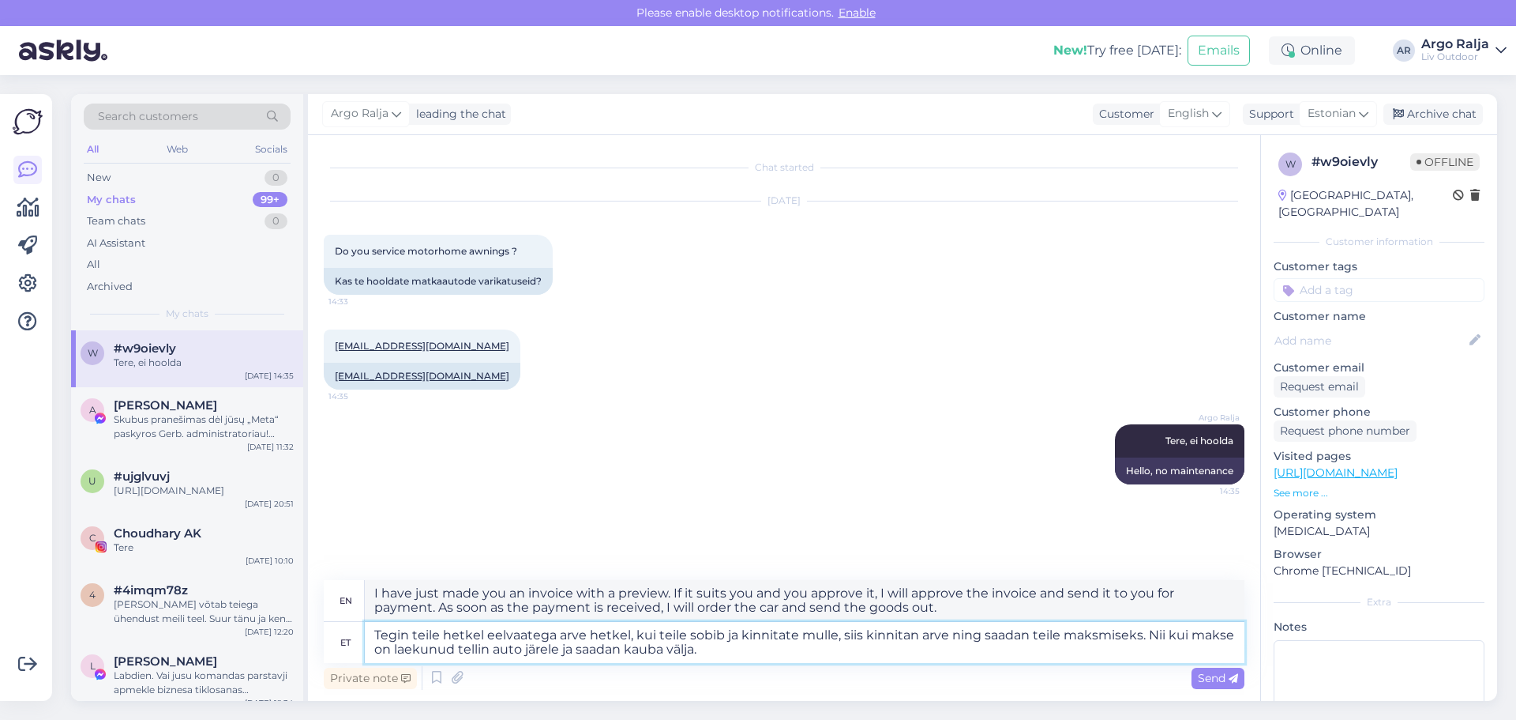
click at [628, 633] on textarea "Tegin teile hetkel eelvaatega arve hetkel, kui teile sobib ja kinnitate mulle, …" at bounding box center [805, 642] width 880 height 41
type textarea "Tegin teile hetkel eelvaatega arve et s, kui teile sobib ja kinnitate mulle, si…"
type textarea "I have just made you an invoice with a preview, if it suits you and you approve…"
type textarea "Tegin teile hetkel eelvaatega arve et saaksite , kui teile sobib ja kinnitate m…"
type textarea "I've just made you an invoice with a preview so you can receive it. If it suits…"
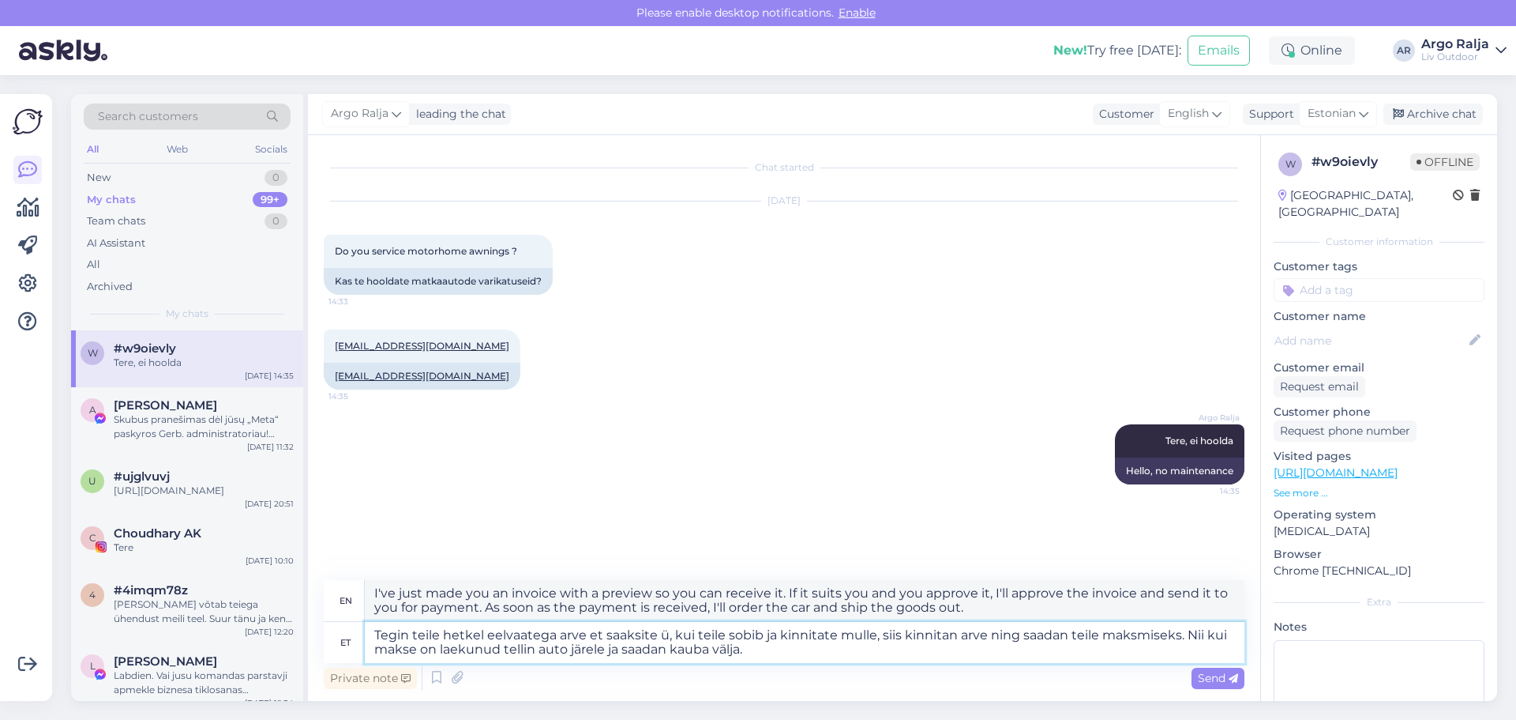
type textarea "Tegin teile hetkel eelvaatega arve et saaksite ül, kui teile sobib ja kinnitate…"
type textarea "I've just made you an invoice with a preview so you can see it. If it suits you…"
type textarea "Tegin teile hetkel eelvaatega arve et saaksite üle vaadata, kui teile sobib ja …"
type textarea "I have just made you a preview invoice so you can review it. If you agree with …"
type textarea "Tegin teile hetkel eelvaatega arve et saaksite üle vaadata k, kui teile sobib j…"
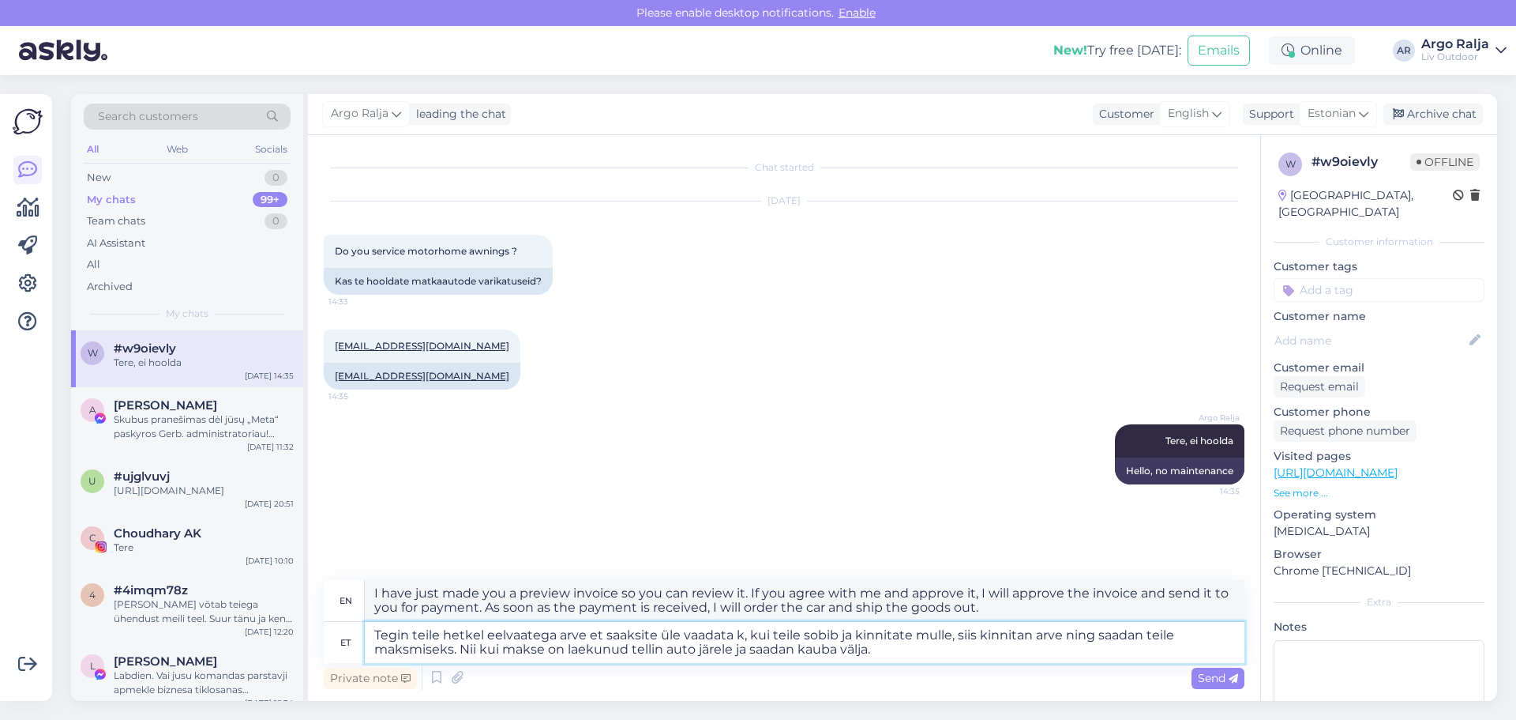
type textarea "I have just made you a preview invoice so you can review it. If it suits you an…"
type textarea "Tegin teile hetkel eelvaatega arve et saaksite üle vaadata kas sobib, kui teile…"
type textarea "I have just made you a preview invoice so you can check if it suits you. If it …"
drag, startPoint x: 374, startPoint y: 595, endPoint x: 1084, endPoint y: 610, distance: 709.4
click at [1080, 610] on textarea "I have just made you a preview invoice so you can check if it suits you. If it …" at bounding box center [805, 600] width 880 height 41
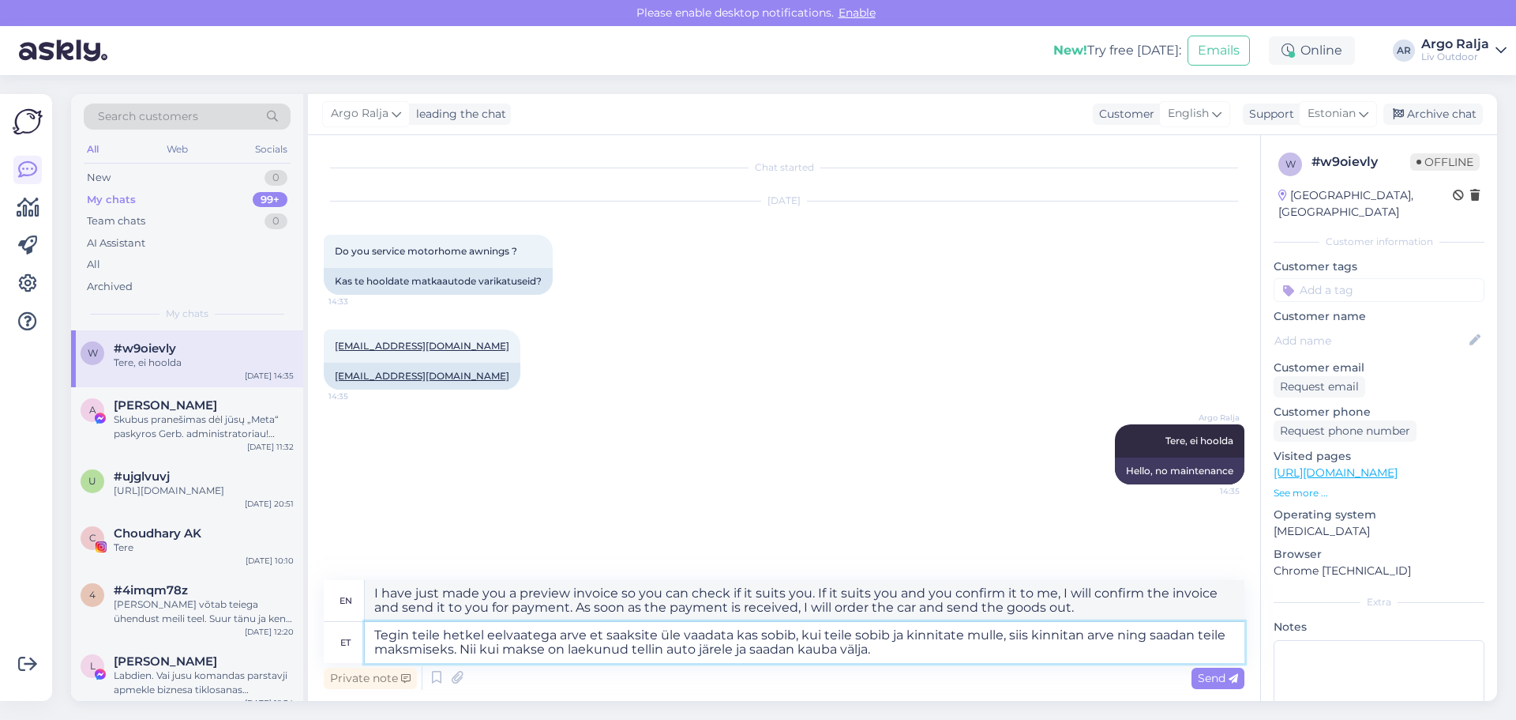
click at [926, 657] on textarea "Tegin teile hetkel eelvaatega arve et saaksite üle vaadata kas sobib, kui teile…" at bounding box center [805, 642] width 880 height 41
click at [407, 633] on textarea "Tegin teile hetkel eelvaatega arve et saaksite üle vaadata kas sobib, kui teile…" at bounding box center [805, 642] width 880 height 41
type textarea "Tegi teile hetkel eelvaatega arve et saaksite üle vaadata kas sobib, kui teile …"
type textarea "I've just made you a preview invoice so you can check if it's suitable. If it's…"
type textarea "Tegime teile hetkel eelvaatega arve et saaksite üle vaadata kas sobib, kui teil…"
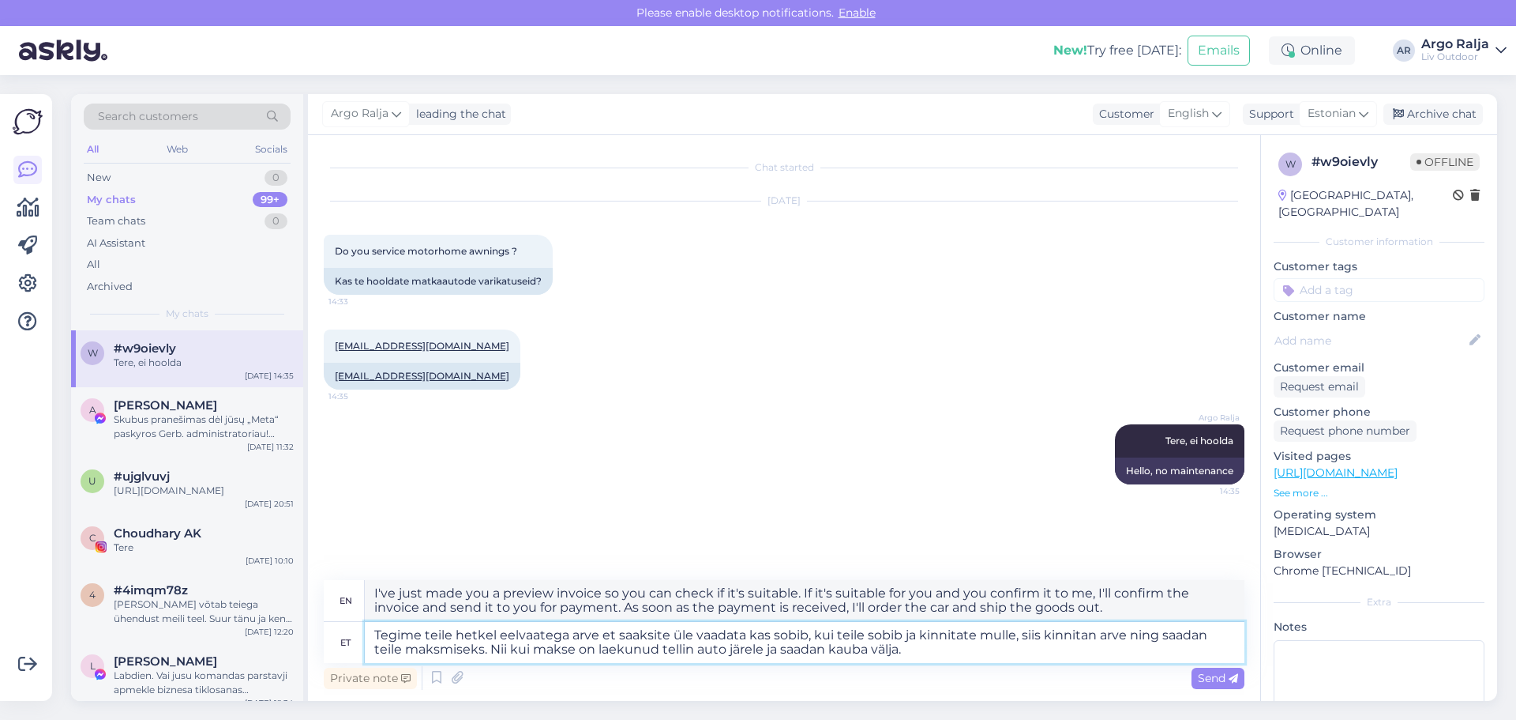
type textarea "We have just made you a preview invoice so you can check if it suits you. If it…"
type textarea "Tegime teile hetkel eelvaatega arve et saaksite üle vaadata kas sobib, kui teil…"
drag, startPoint x: 367, startPoint y: 589, endPoint x: 1130, endPoint y: 616, distance: 763.4
click at [1130, 616] on textarea "We have just made you a preview invoice so you can check if it suits you. If it…" at bounding box center [805, 600] width 880 height 41
